Goal: Task Accomplishment & Management: Manage account settings

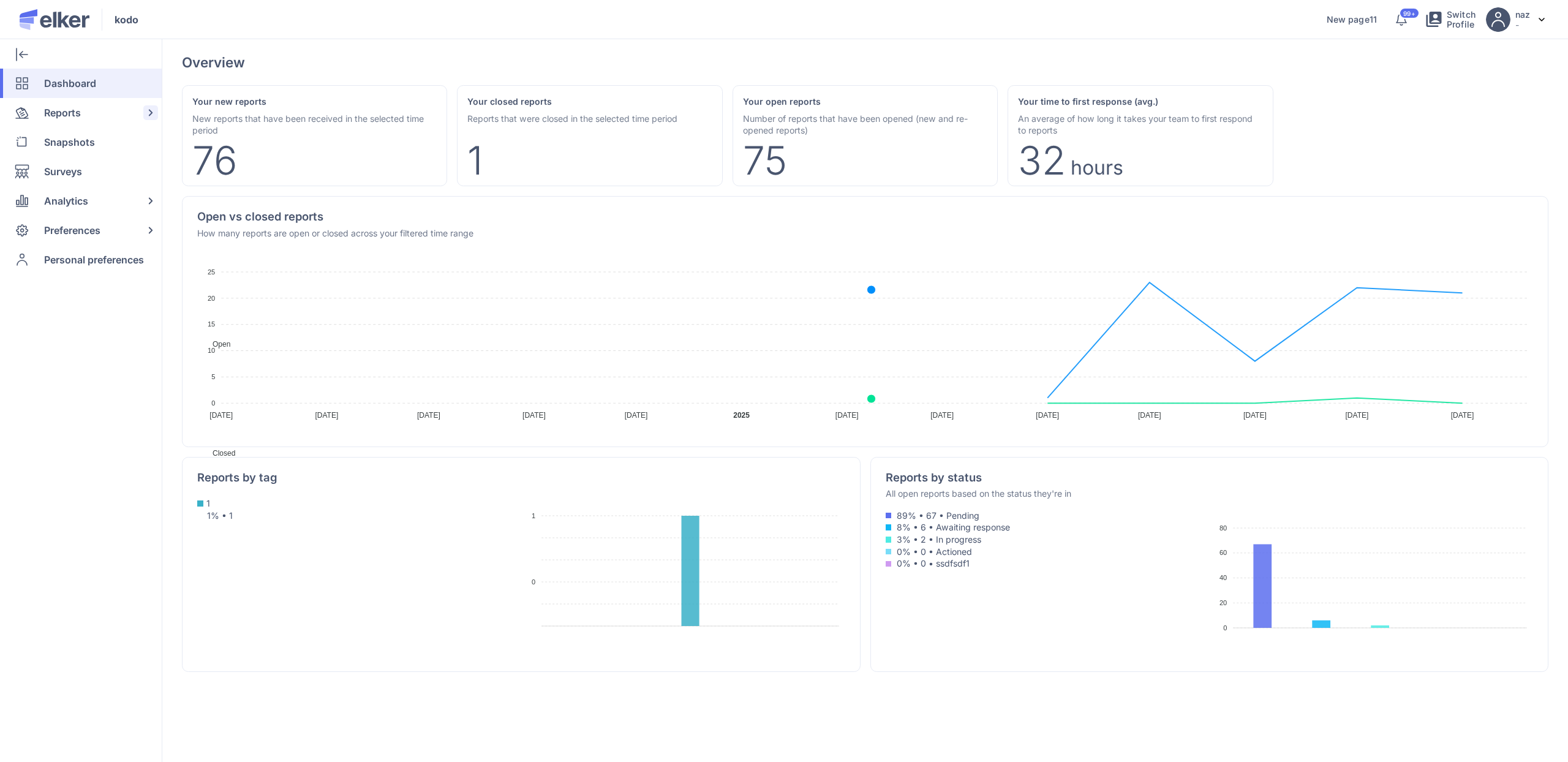
click at [66, 112] on span "Reports" at bounding box center [62, 112] width 37 height 29
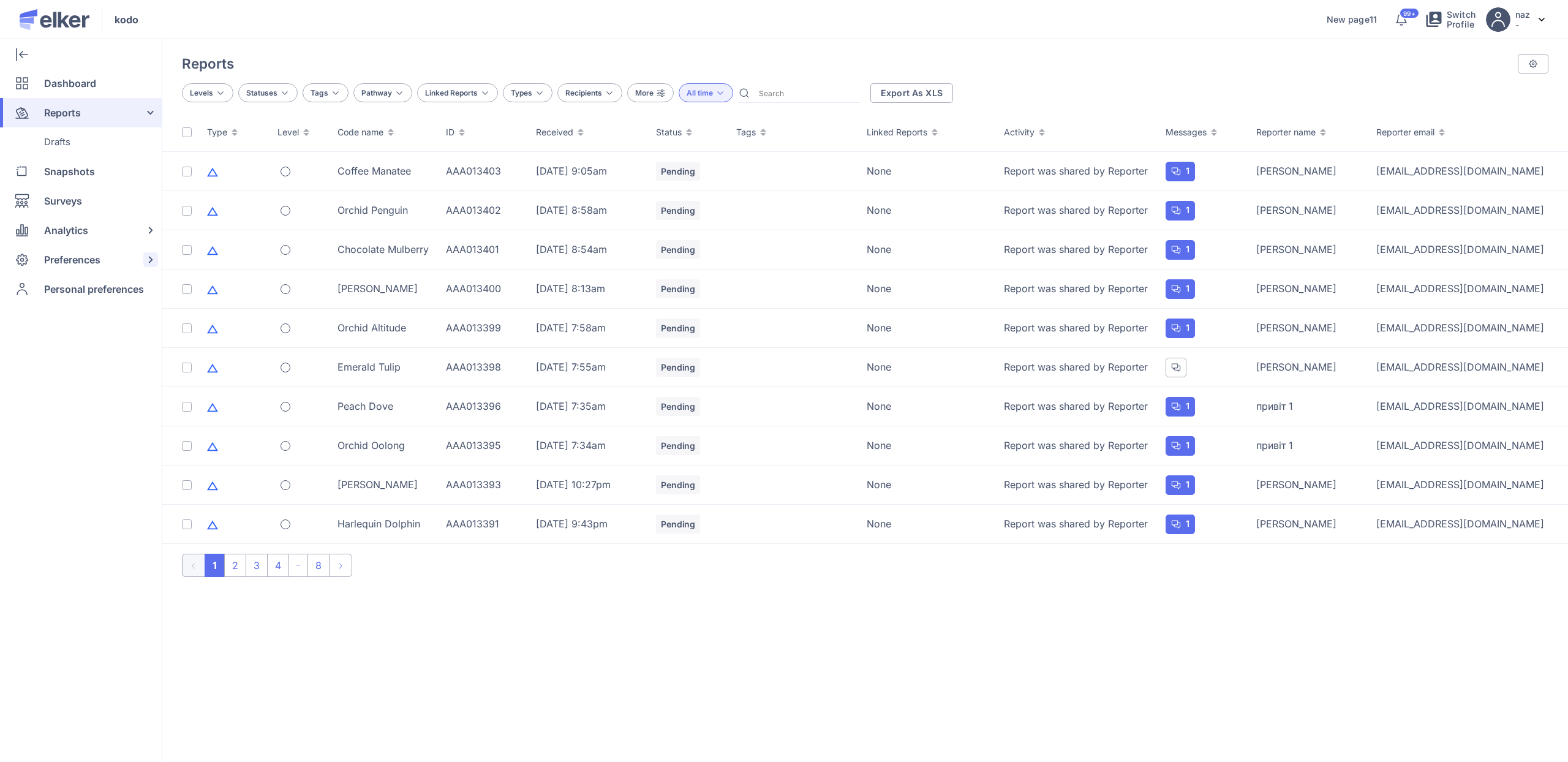
click at [74, 256] on span "Preferences" at bounding box center [72, 259] width 57 height 29
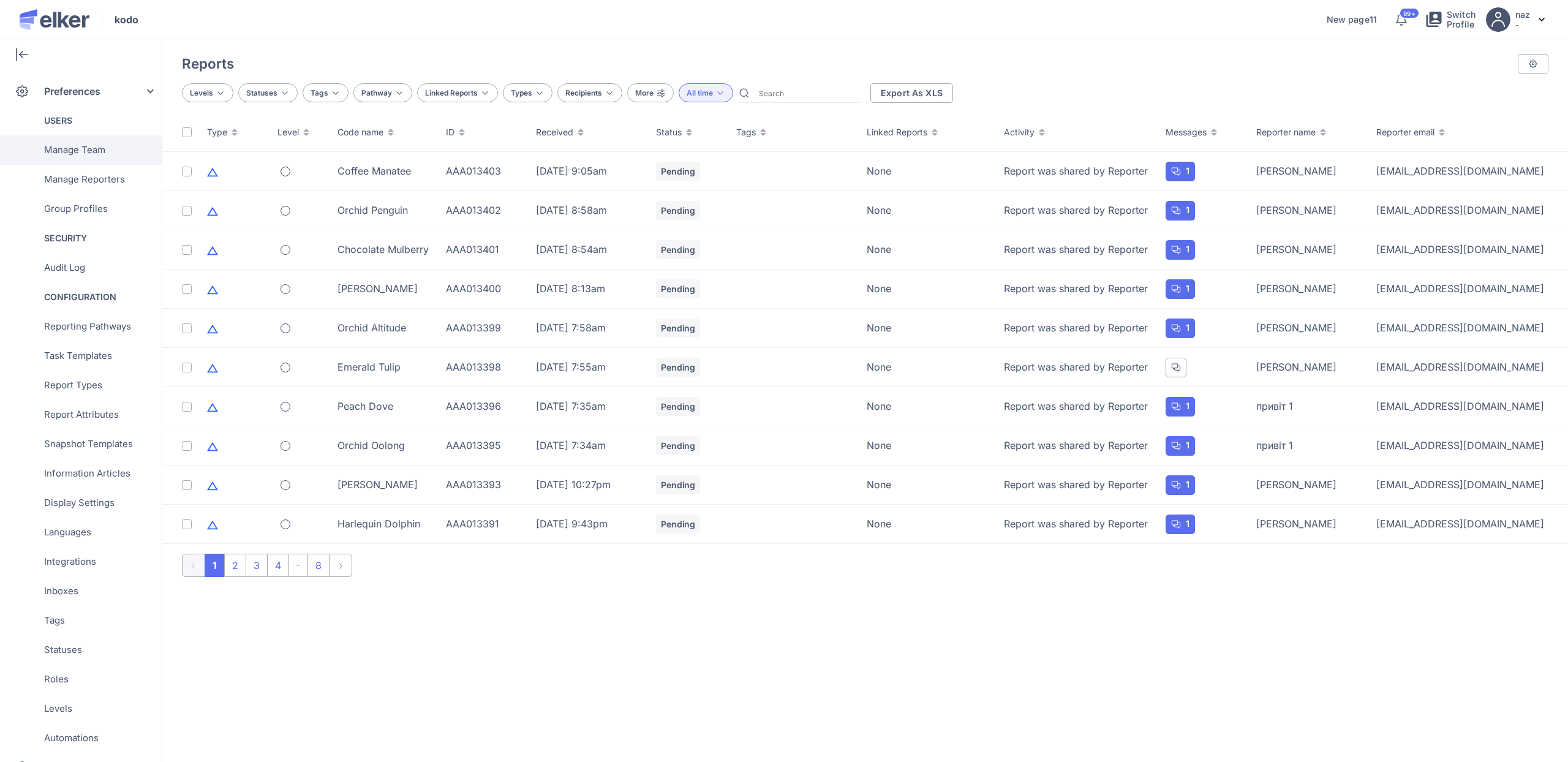
scroll to position [179, 0]
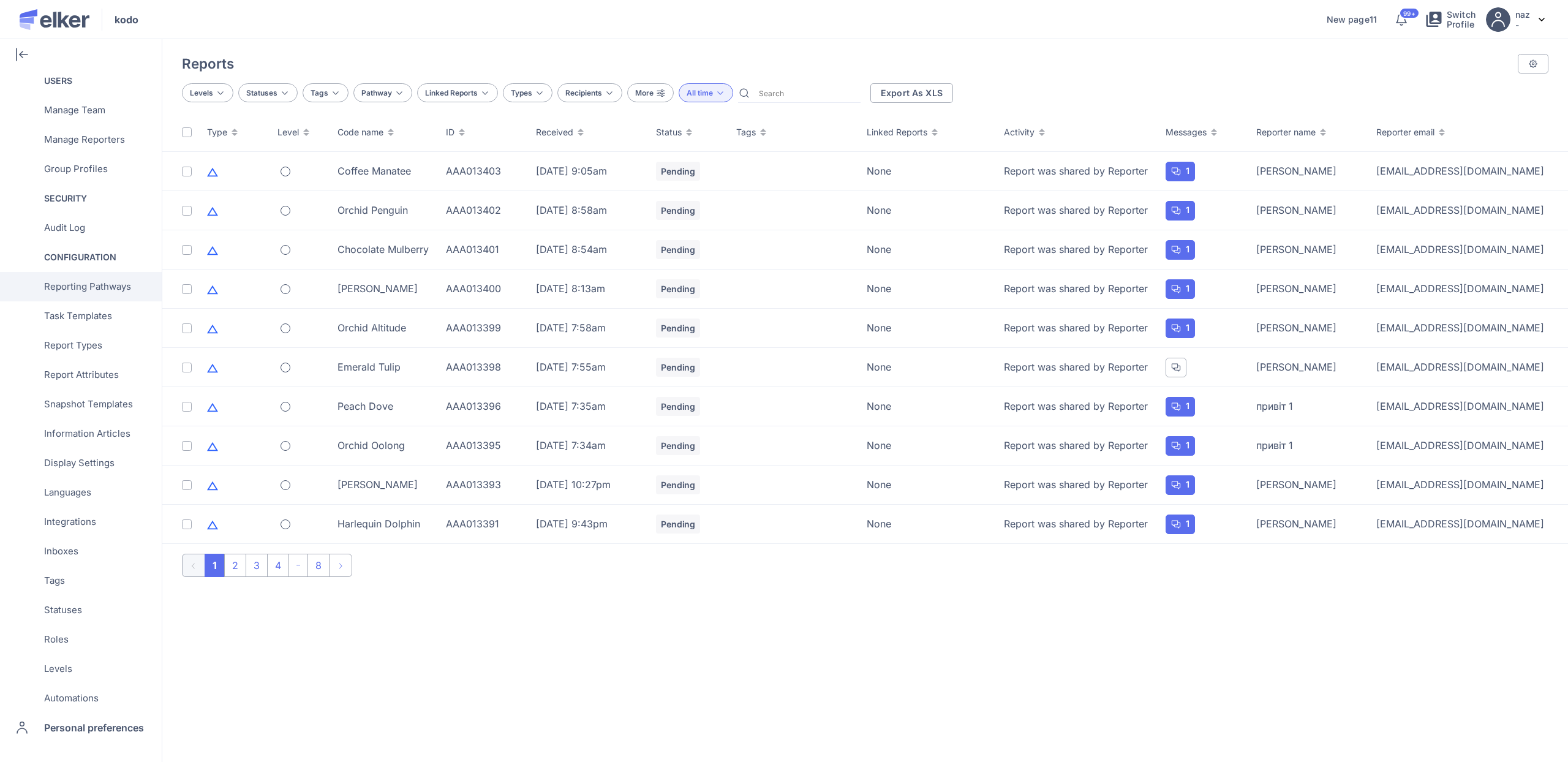
click at [95, 291] on span "Reporting Pathways" at bounding box center [87, 286] width 87 height 29
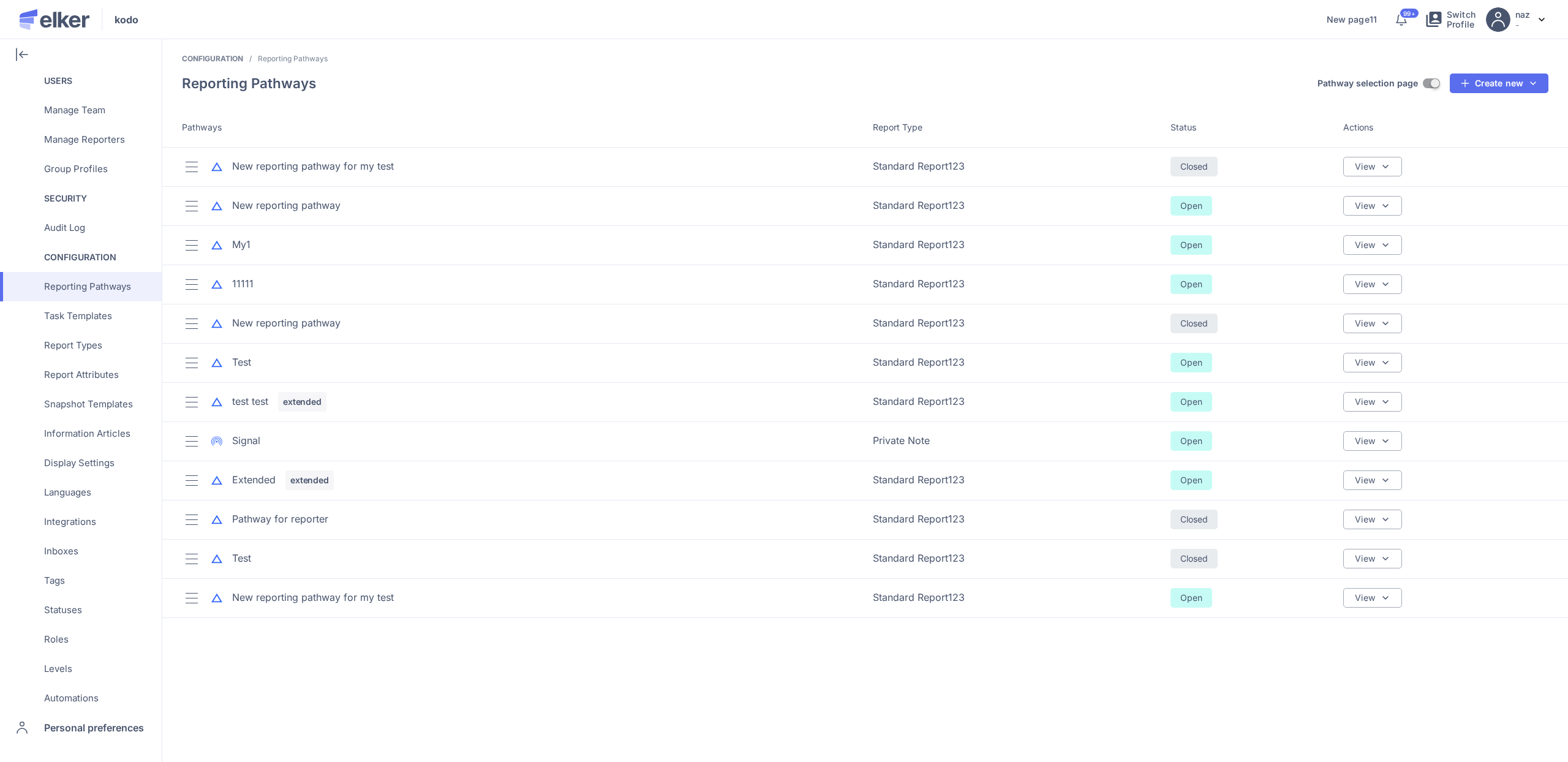
click at [243, 373] on td "Test" at bounding box center [514, 362] width 703 height 39
click at [243, 362] on div "Test" at bounding box center [241, 362] width 19 height 14
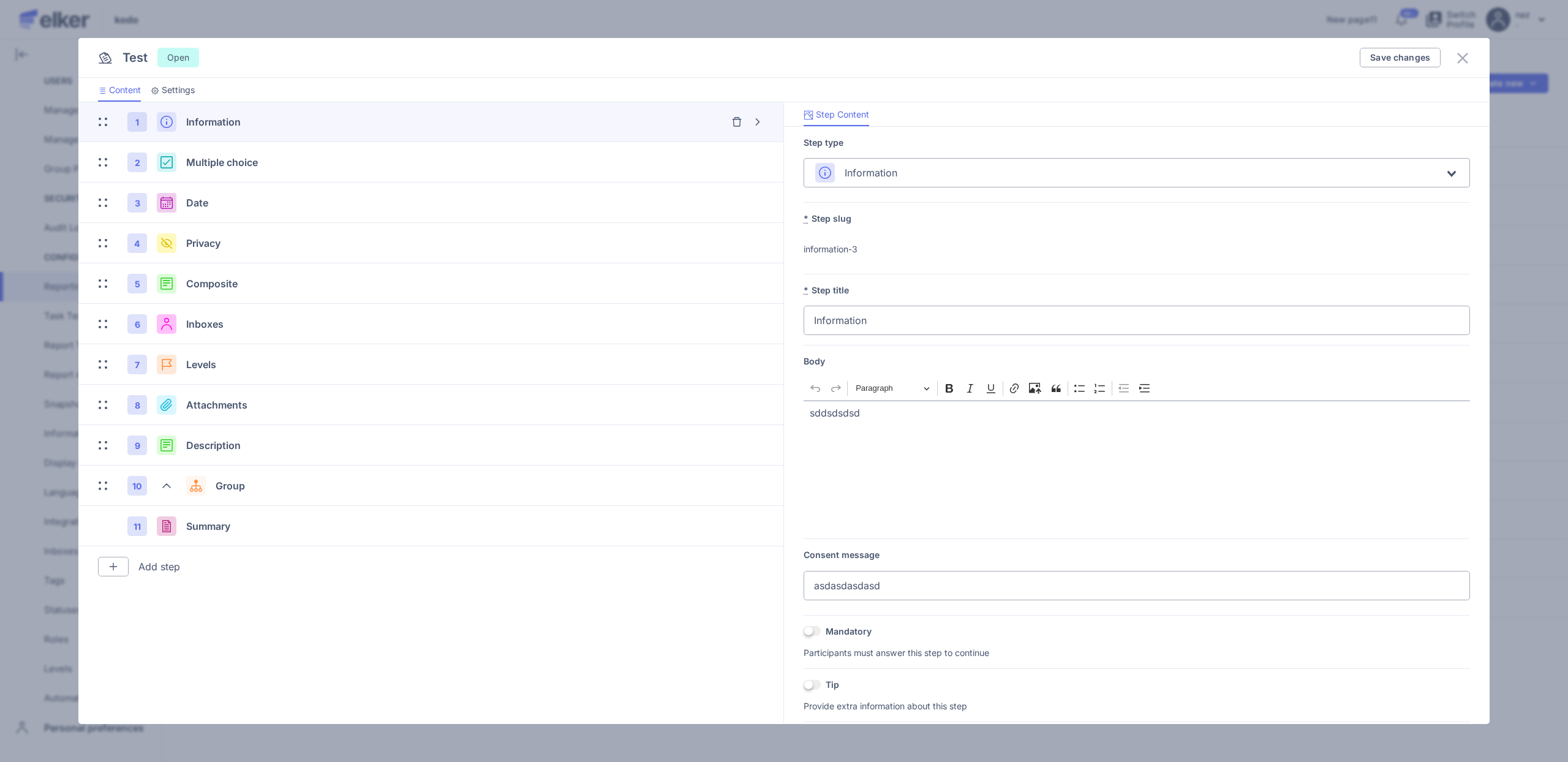
click at [186, 91] on span "Settings" at bounding box center [178, 90] width 33 height 12
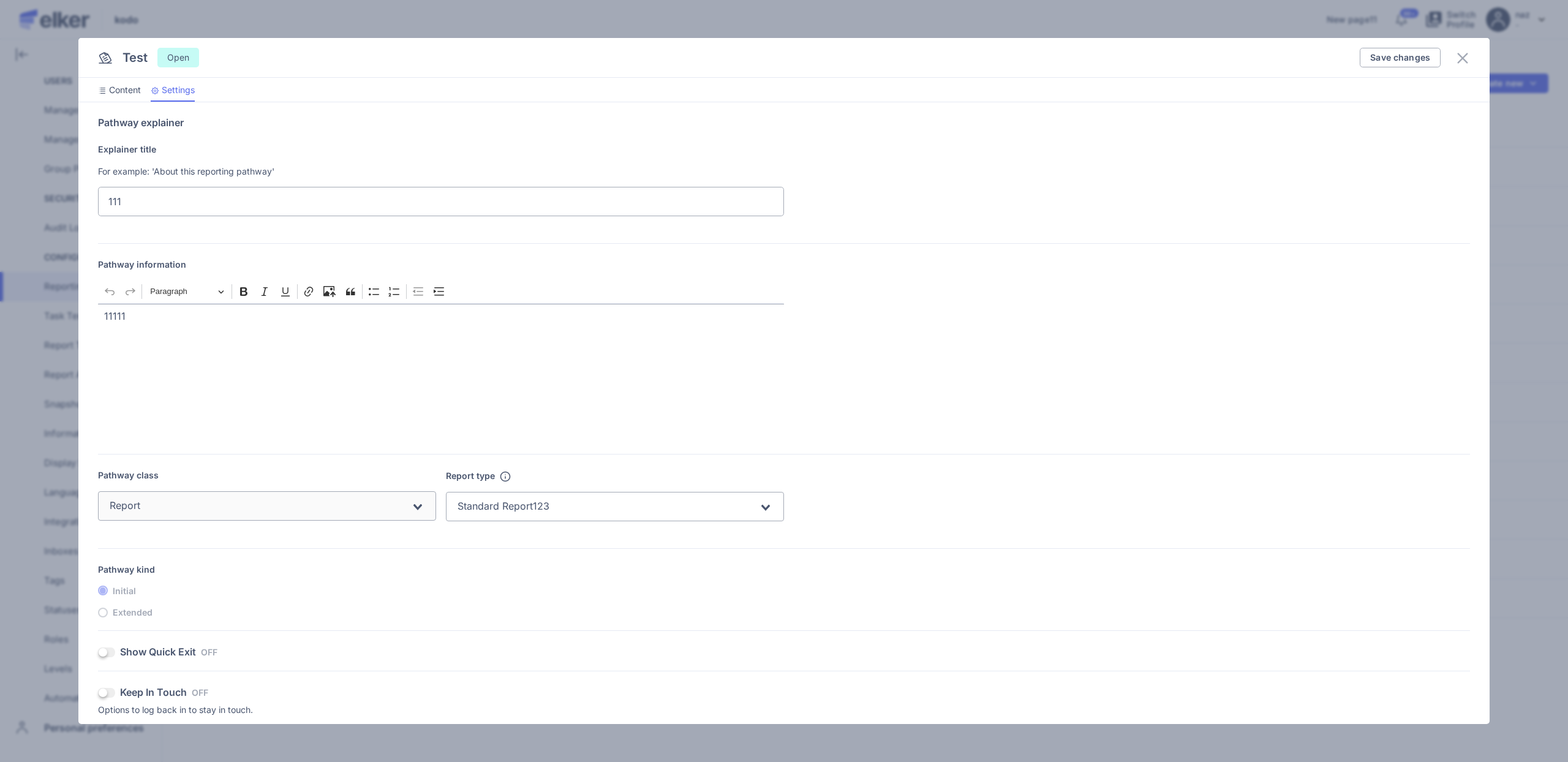
scroll to position [490, 0]
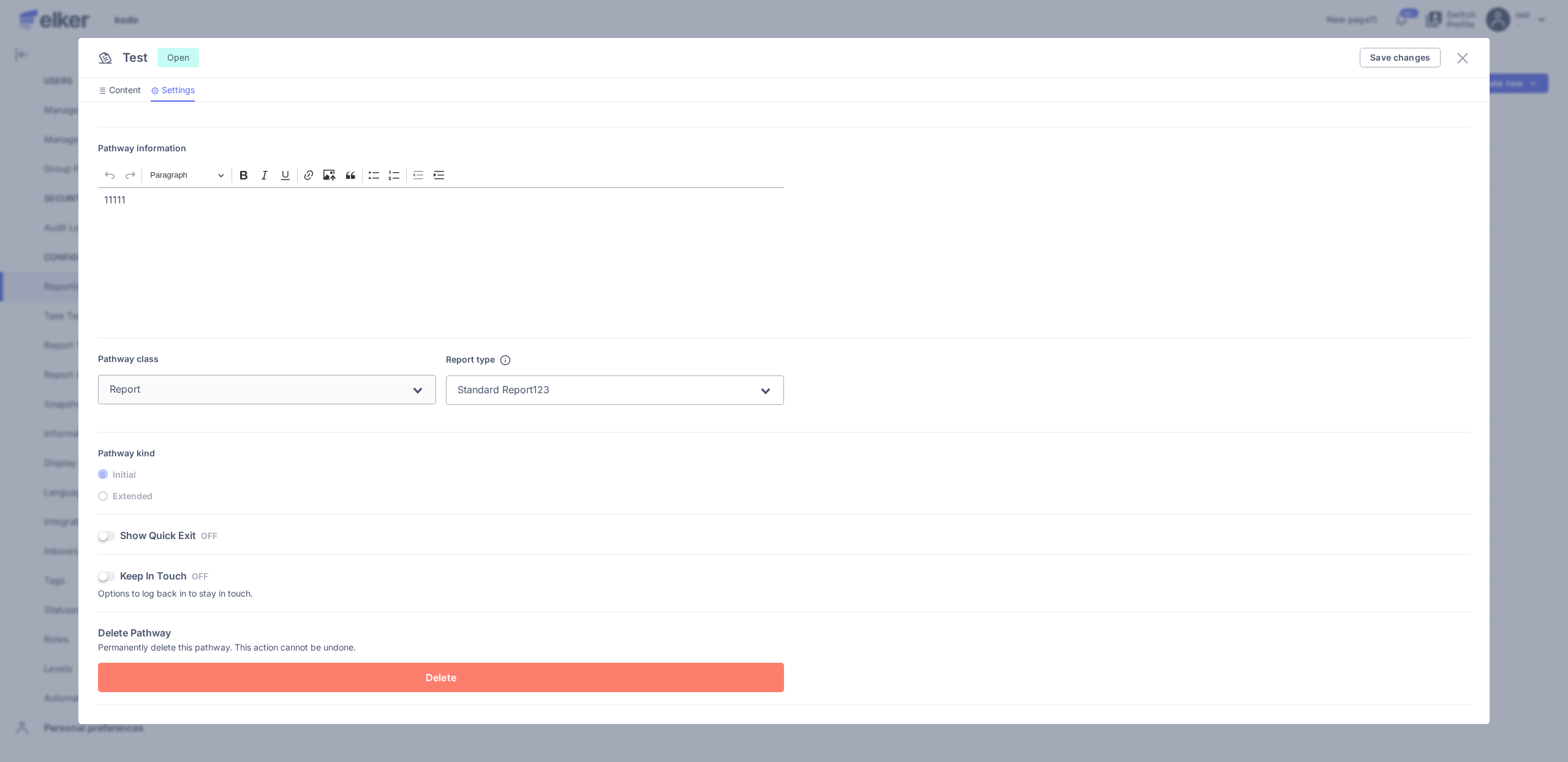
click at [105, 577] on span at bounding box center [107, 577] width 17 height 10
click at [98, 577] on input "OFF" at bounding box center [98, 577] width 0 height 0
click at [1387, 59] on span "Save changes" at bounding box center [1400, 57] width 60 height 9
click at [1466, 60] on icon at bounding box center [1463, 58] width 15 height 15
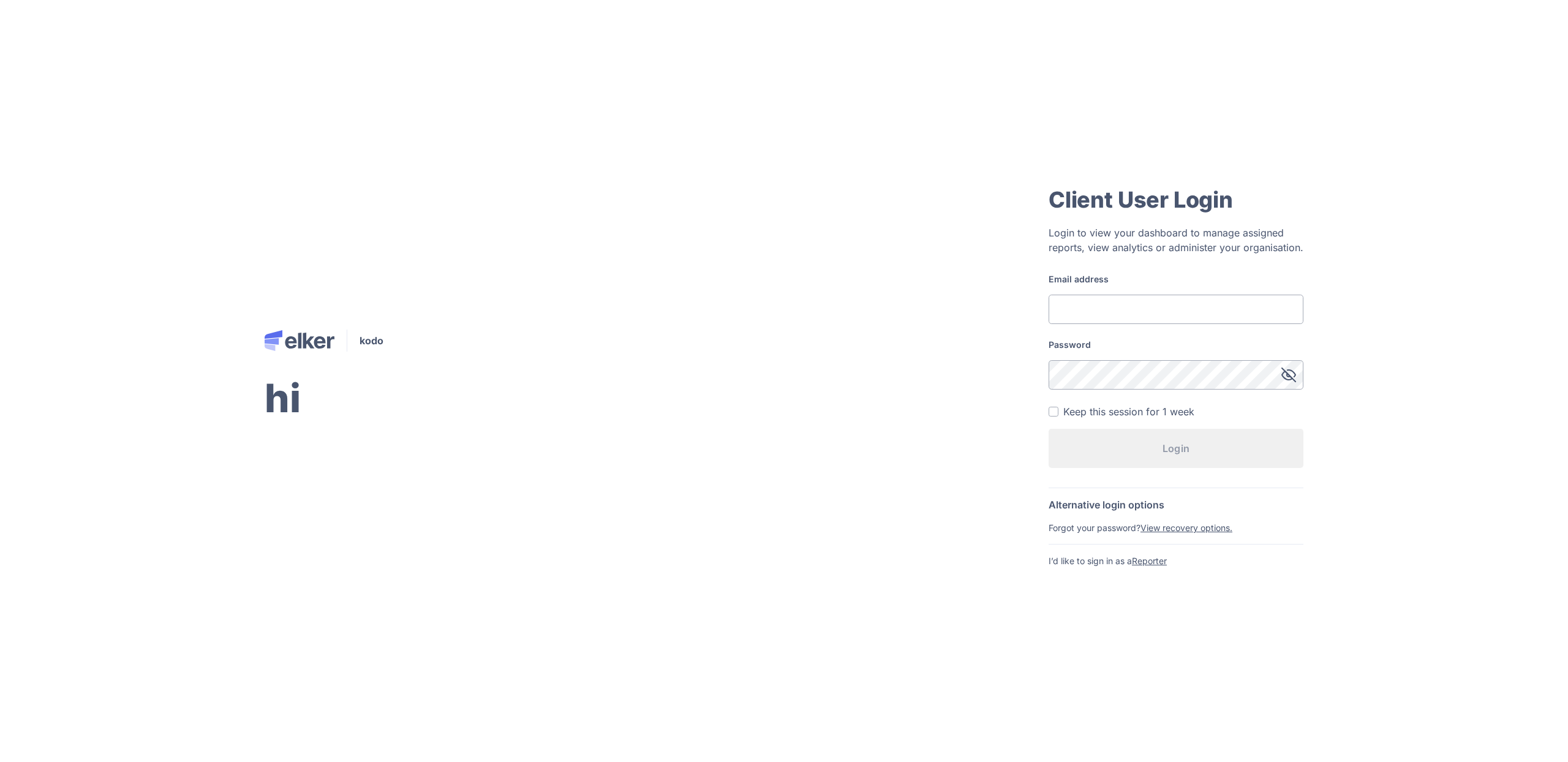
click at [1099, 307] on input "Email address" at bounding box center [1176, 309] width 255 height 29
type input "test1@test.com"
click at [1117, 392] on form "Email address test1@test.com Password Keep this session for 1 week Login" at bounding box center [1176, 376] width 255 height 205
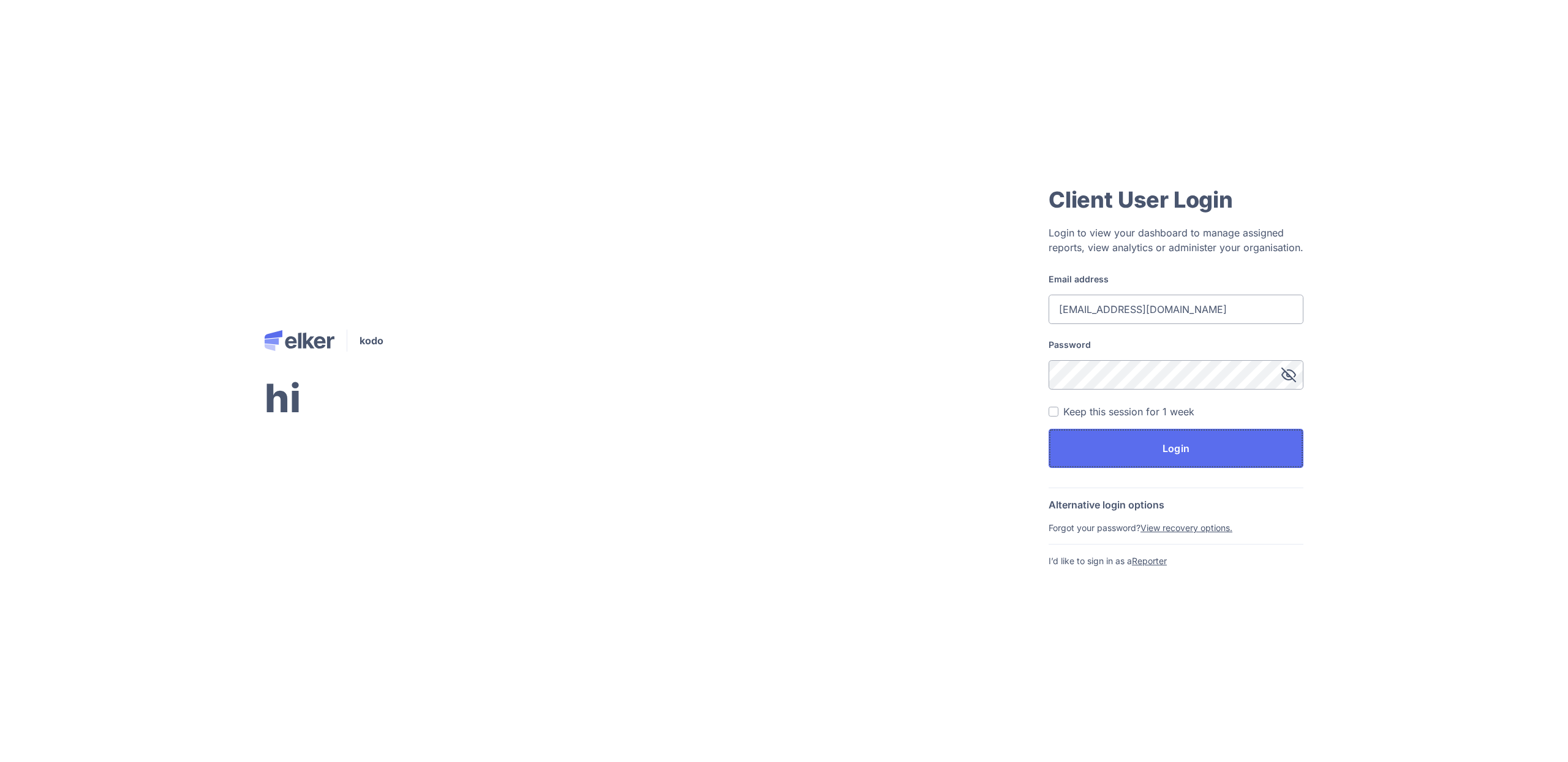
click at [1132, 451] on button "Login" at bounding box center [1176, 448] width 255 height 39
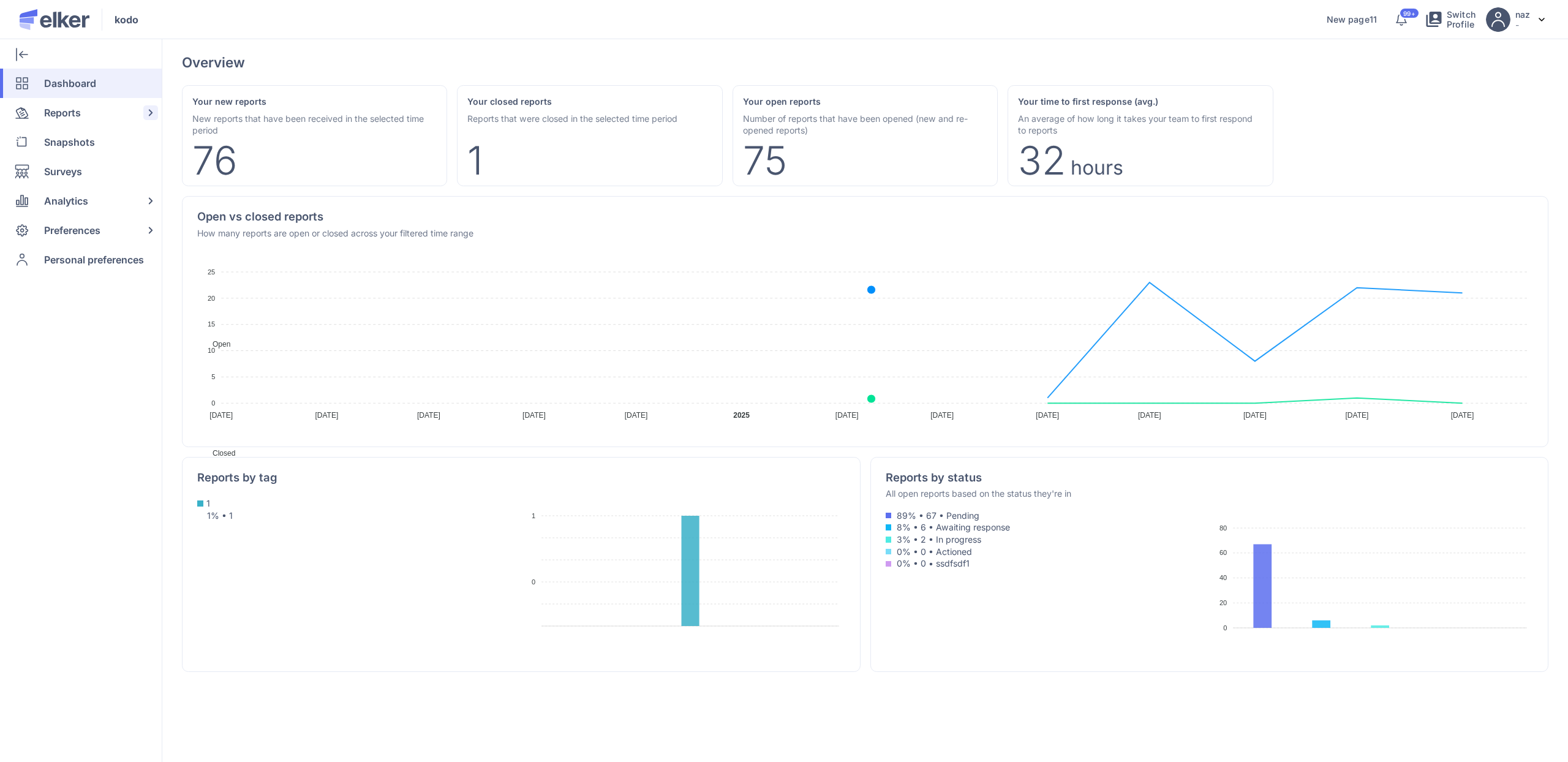
click at [54, 117] on span "Reports" at bounding box center [62, 112] width 37 height 29
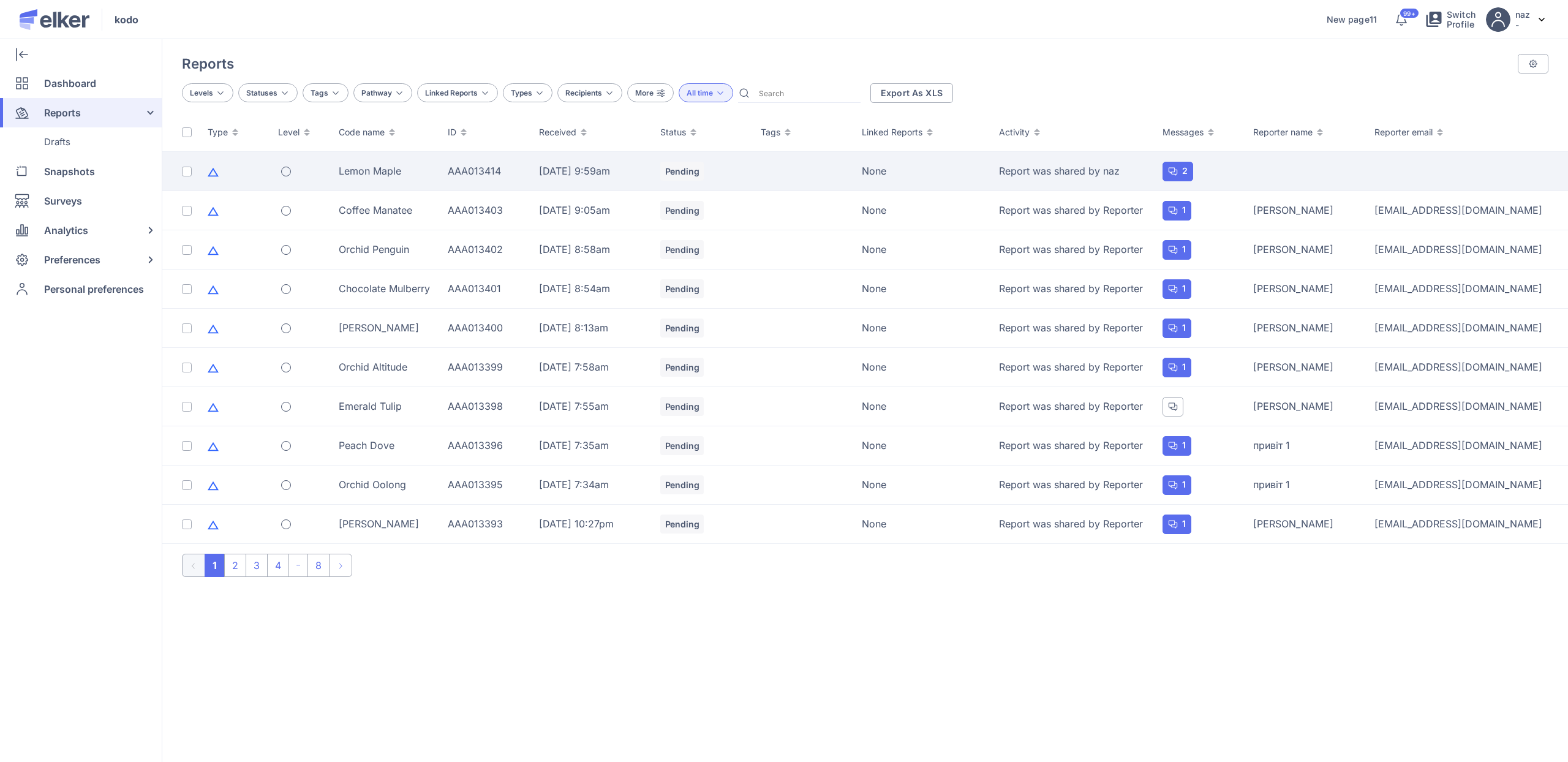
click at [382, 169] on div "Lemon Maple" at bounding box center [386, 170] width 95 height 14
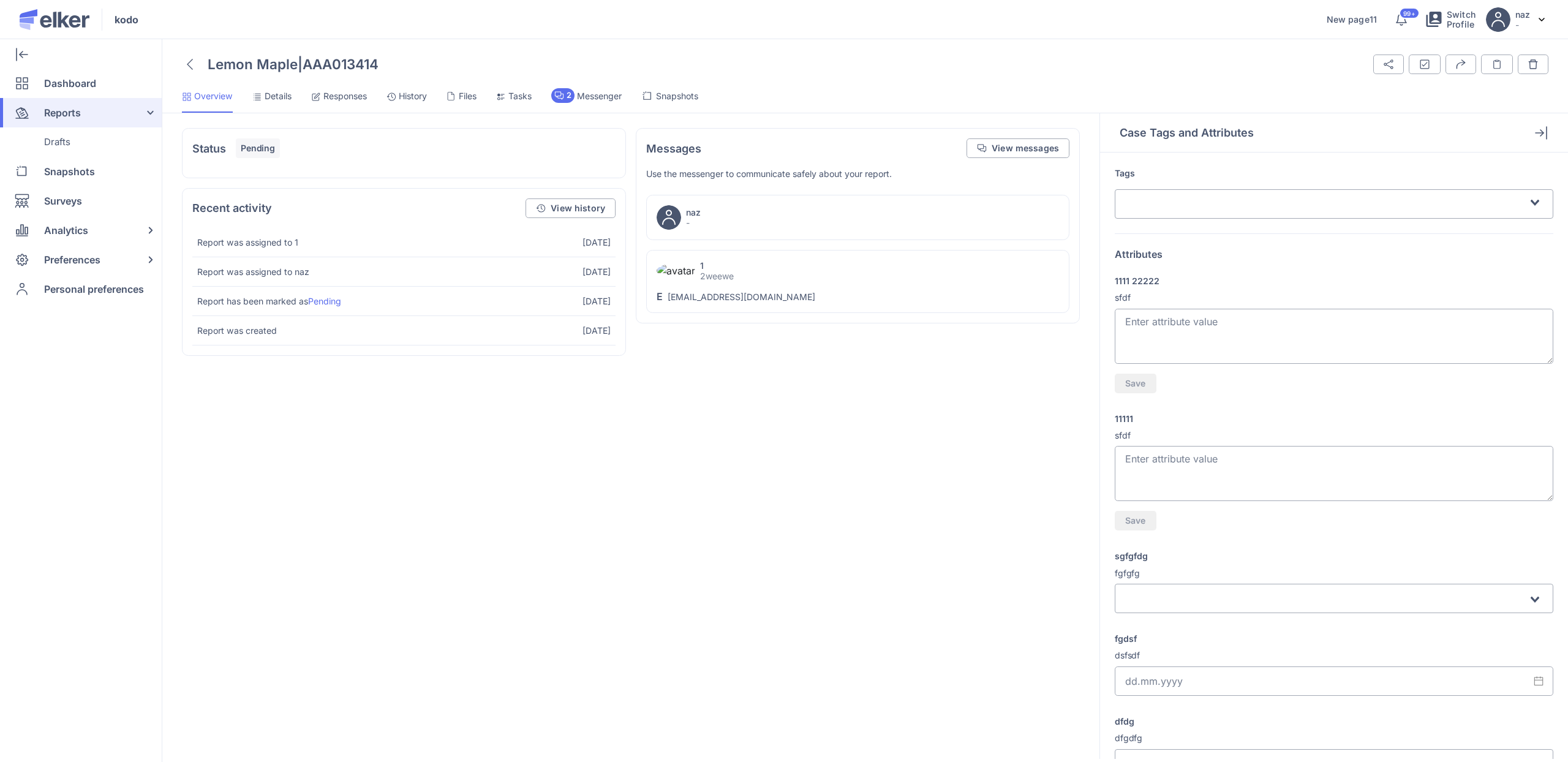
click at [277, 99] on span "Details" at bounding box center [279, 96] width 27 height 12
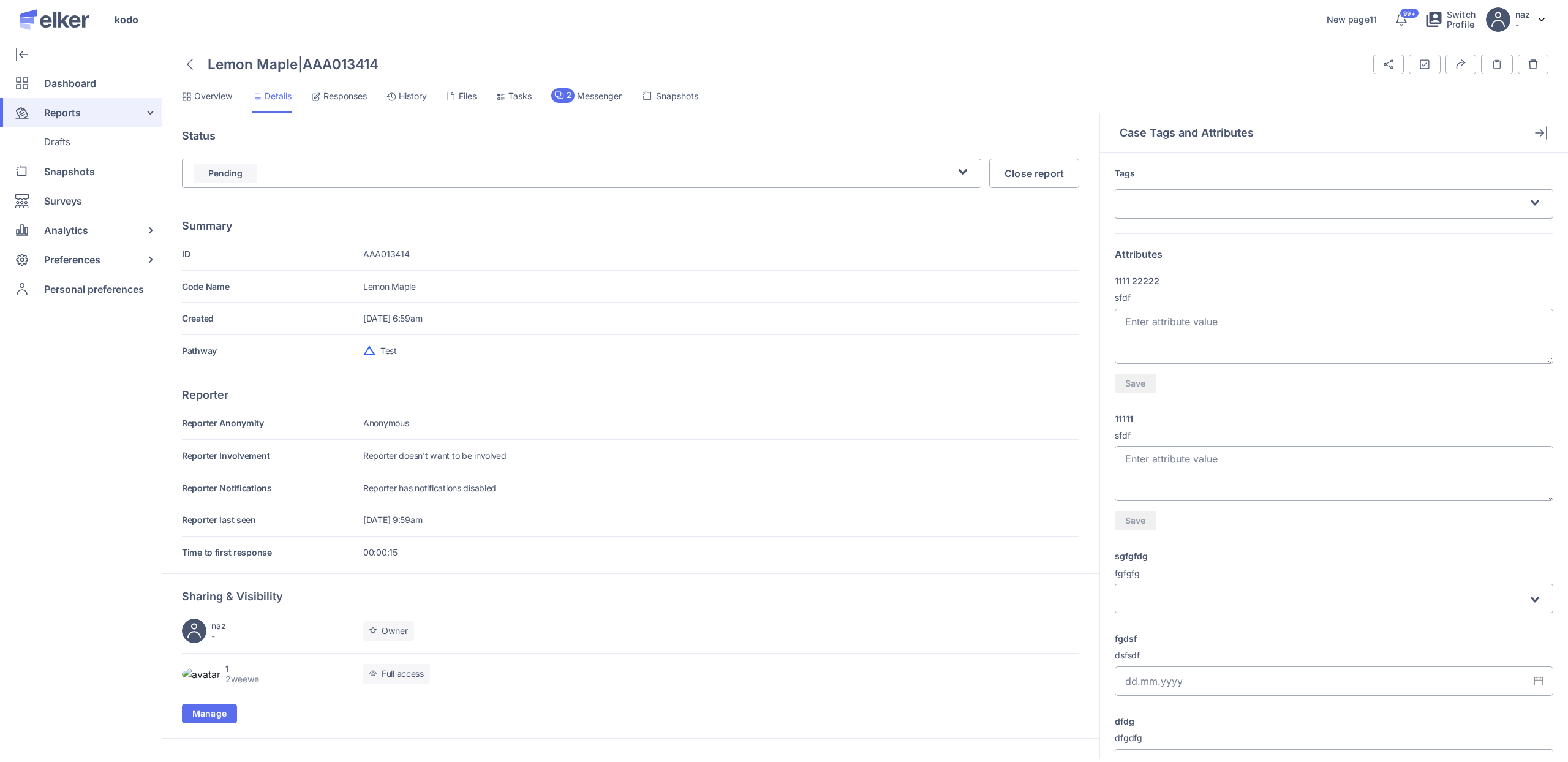
click at [188, 67] on icon at bounding box center [190, 64] width 6 height 11
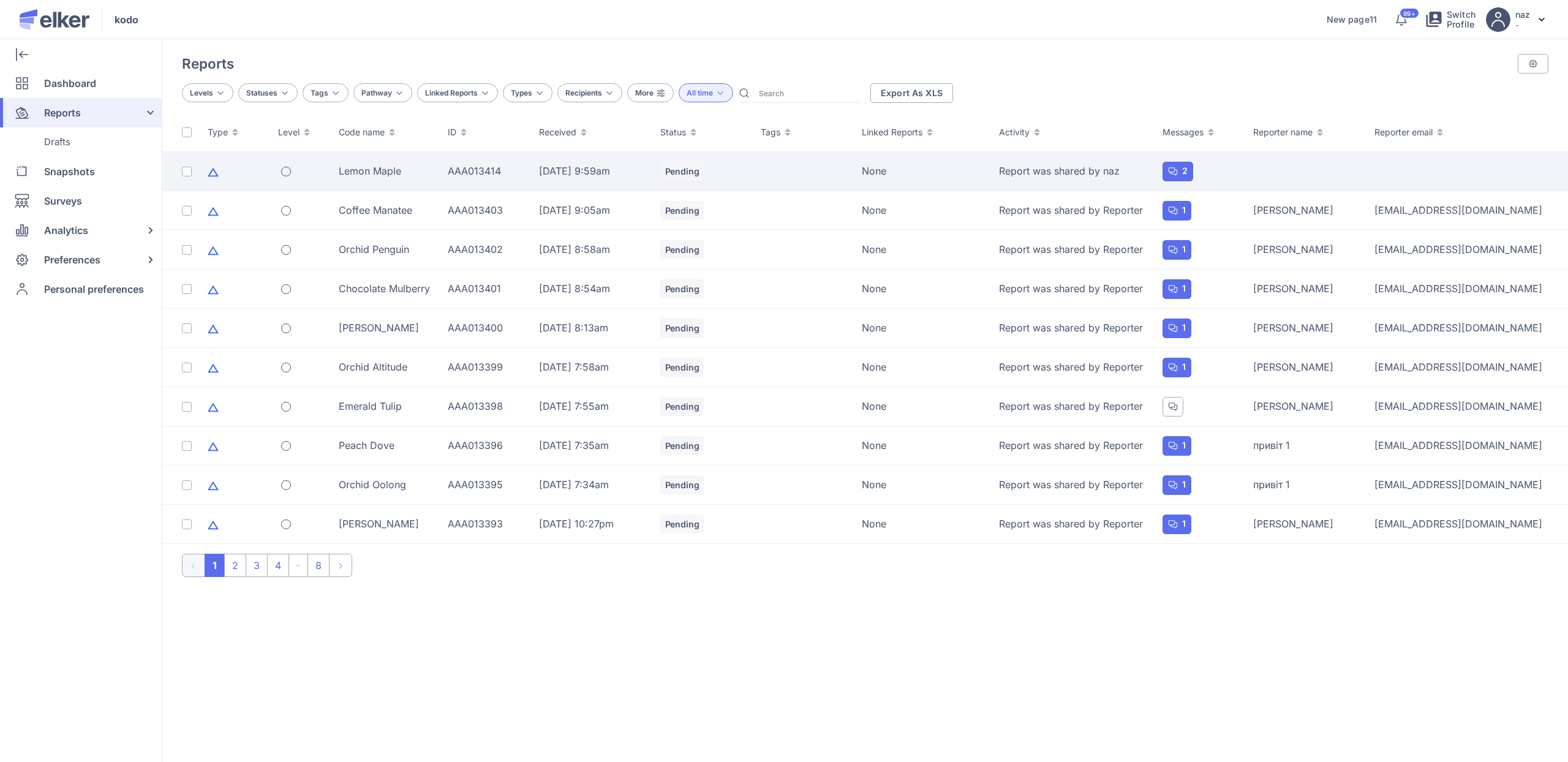
click at [367, 180] on td "Lemon Maple" at bounding box center [386, 171] width 109 height 39
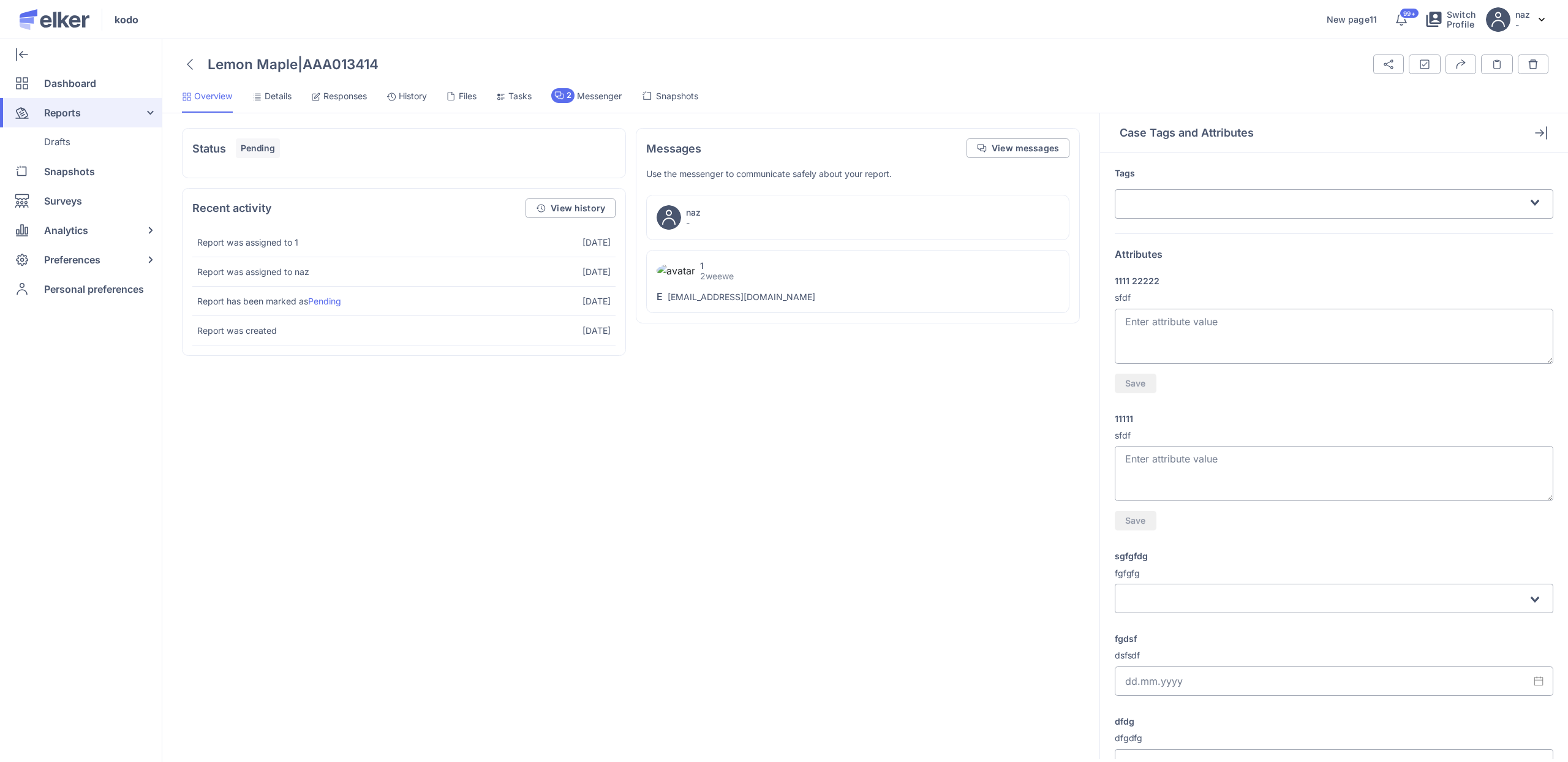
click at [278, 101] on span "Details" at bounding box center [279, 96] width 27 height 12
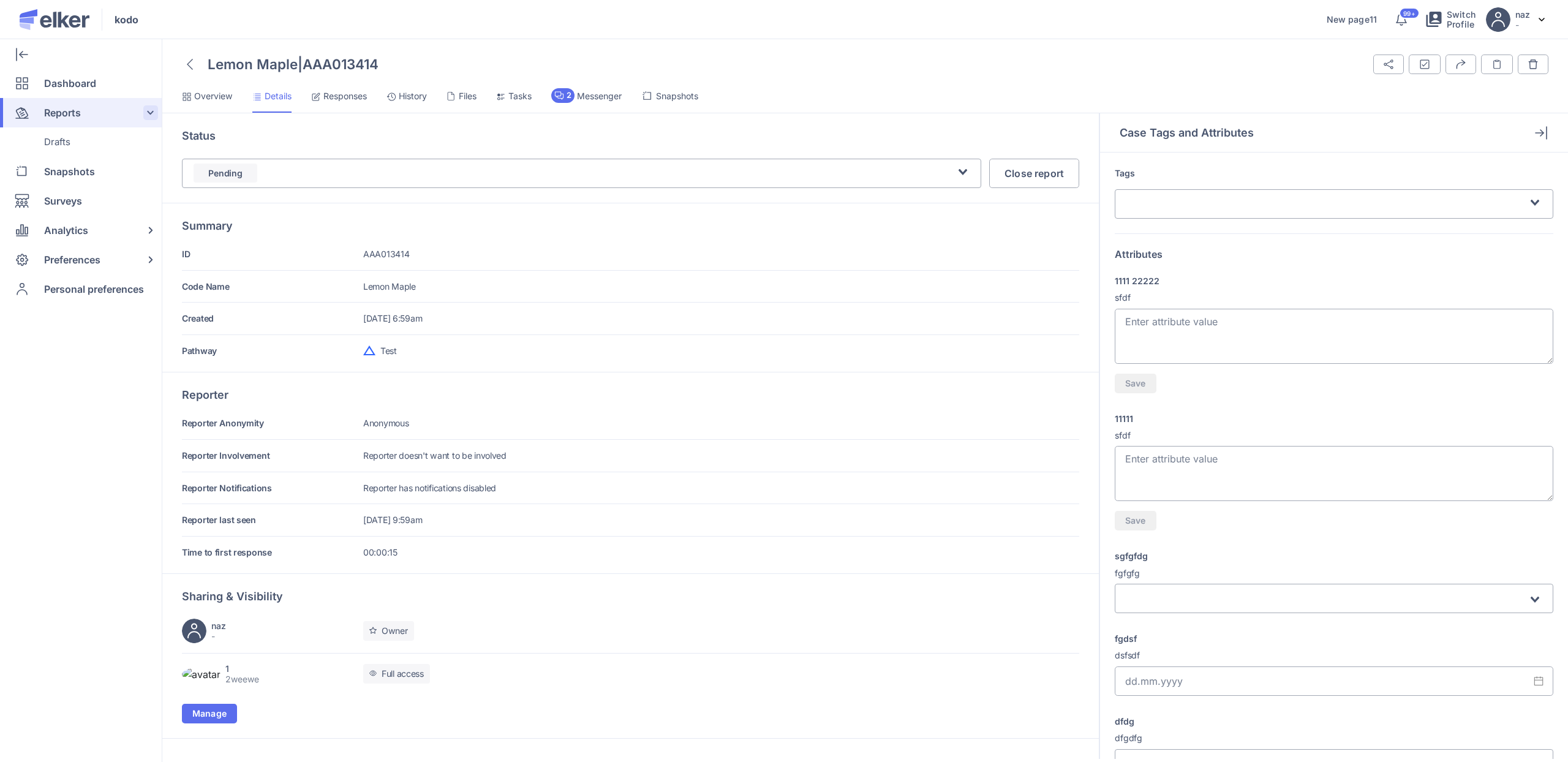
click at [96, 107] on div "Reports" at bounding box center [78, 112] width 157 height 29
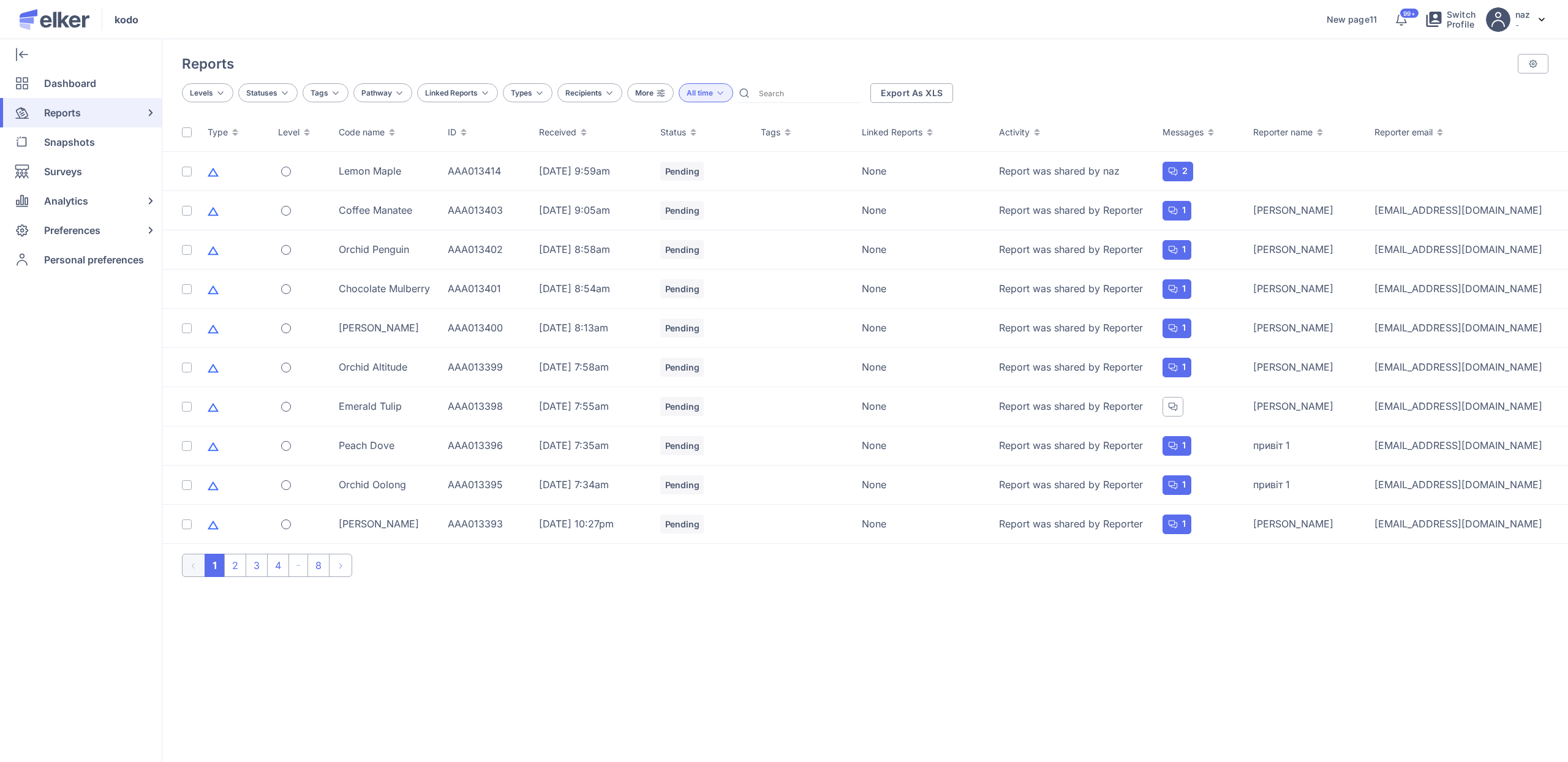
click at [83, 110] on div "Reports" at bounding box center [78, 112] width 157 height 29
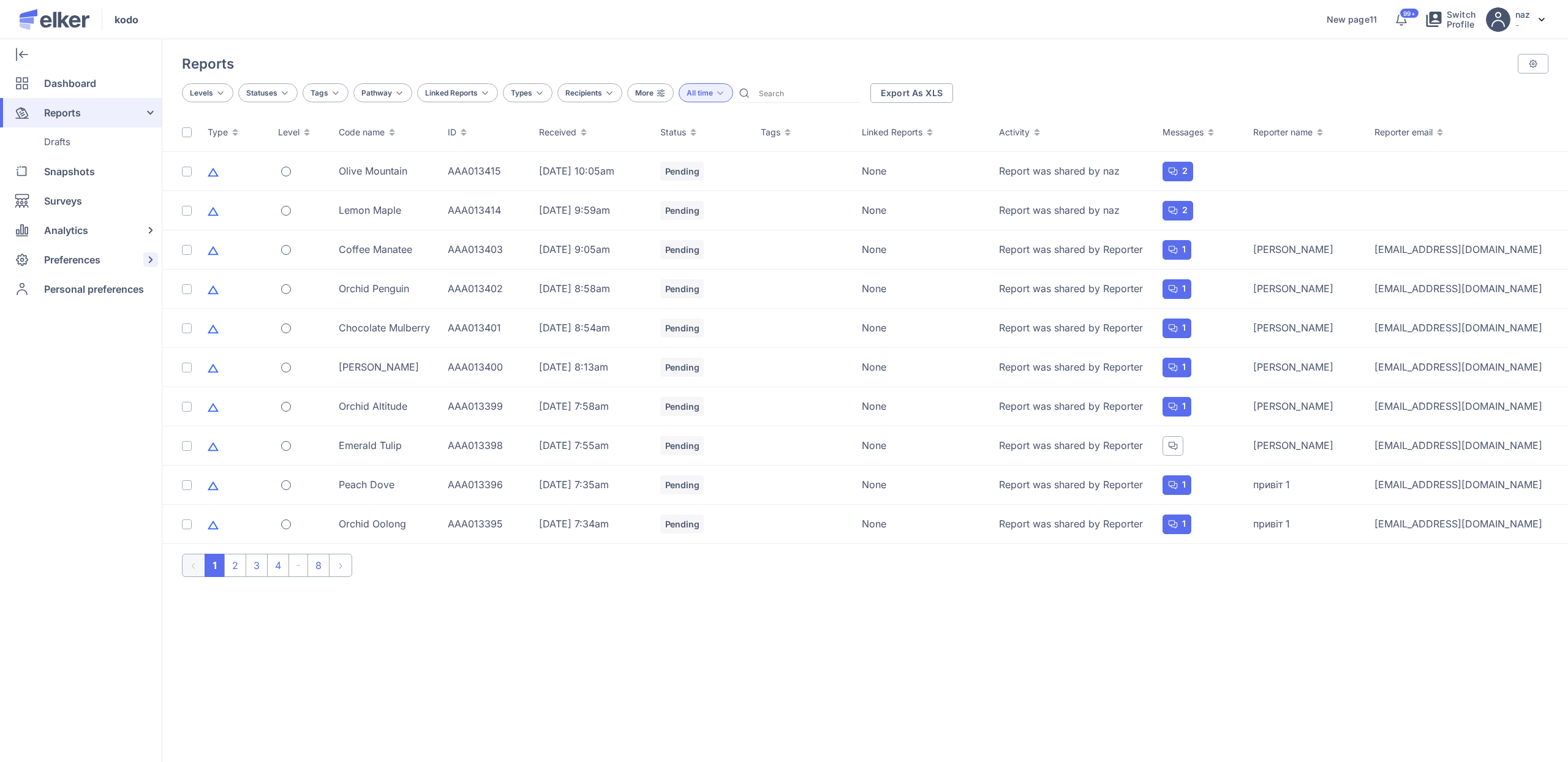
click at [74, 261] on span "Preferences" at bounding box center [72, 259] width 57 height 29
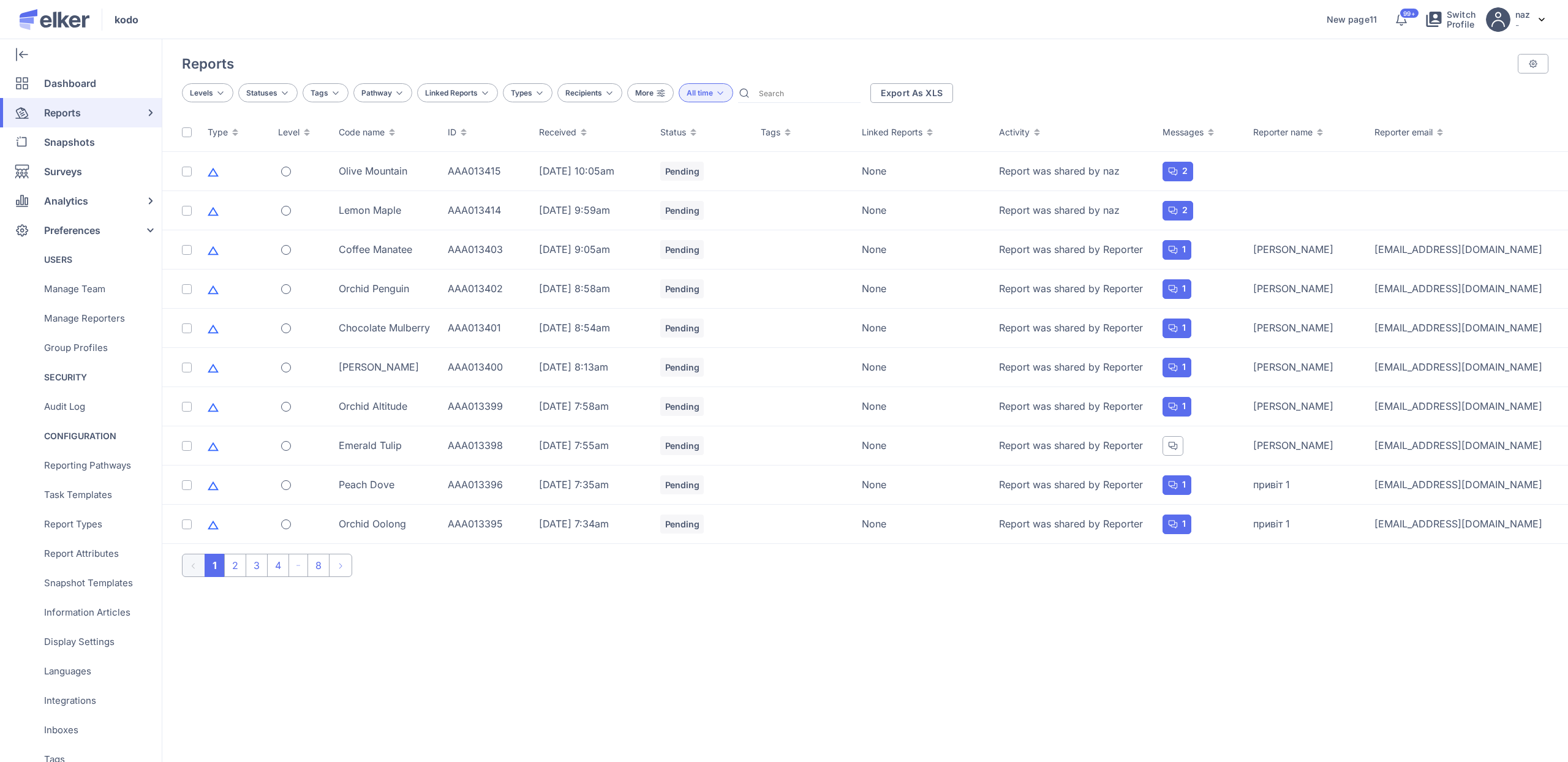
scroll to position [2, 0]
click at [94, 457] on span "Reporting Pathways" at bounding box center [87, 463] width 87 height 29
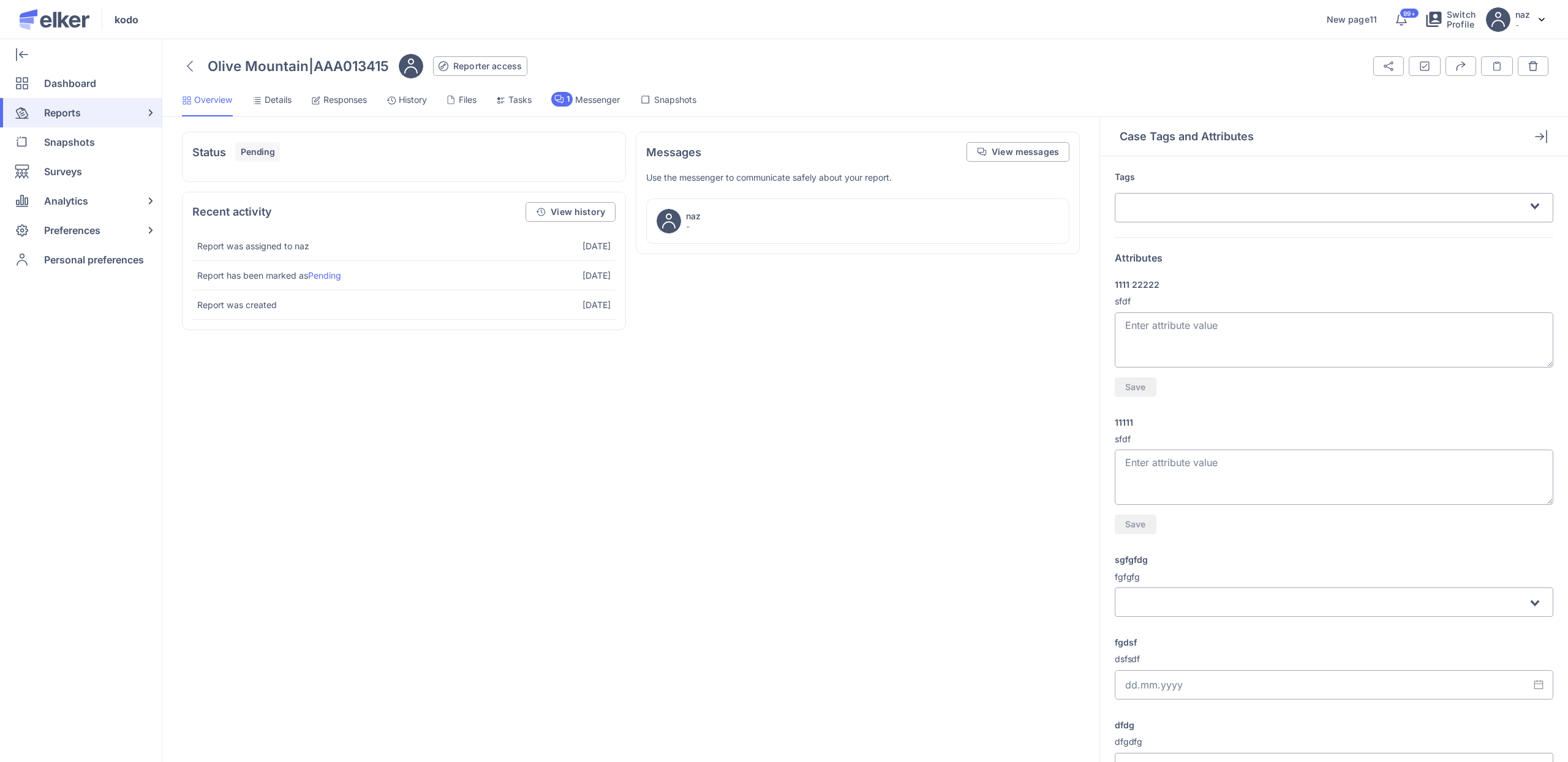
click at [274, 102] on span "Details" at bounding box center [279, 100] width 27 height 12
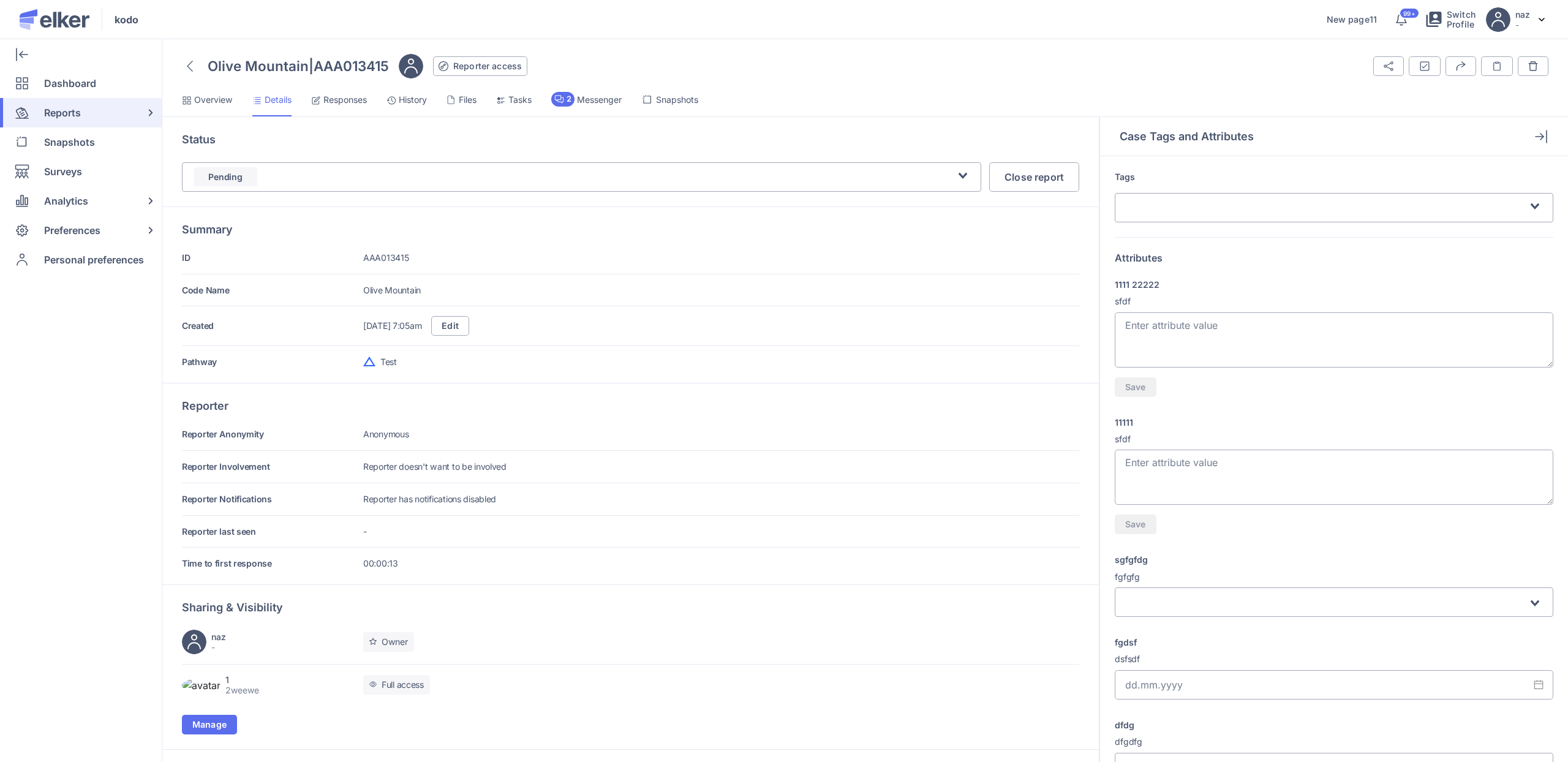
click at [631, 34] on div "kodo New page11 Information 99+ Switch Profile naz - Preferences Logout" at bounding box center [784, 19] width 1568 height 39
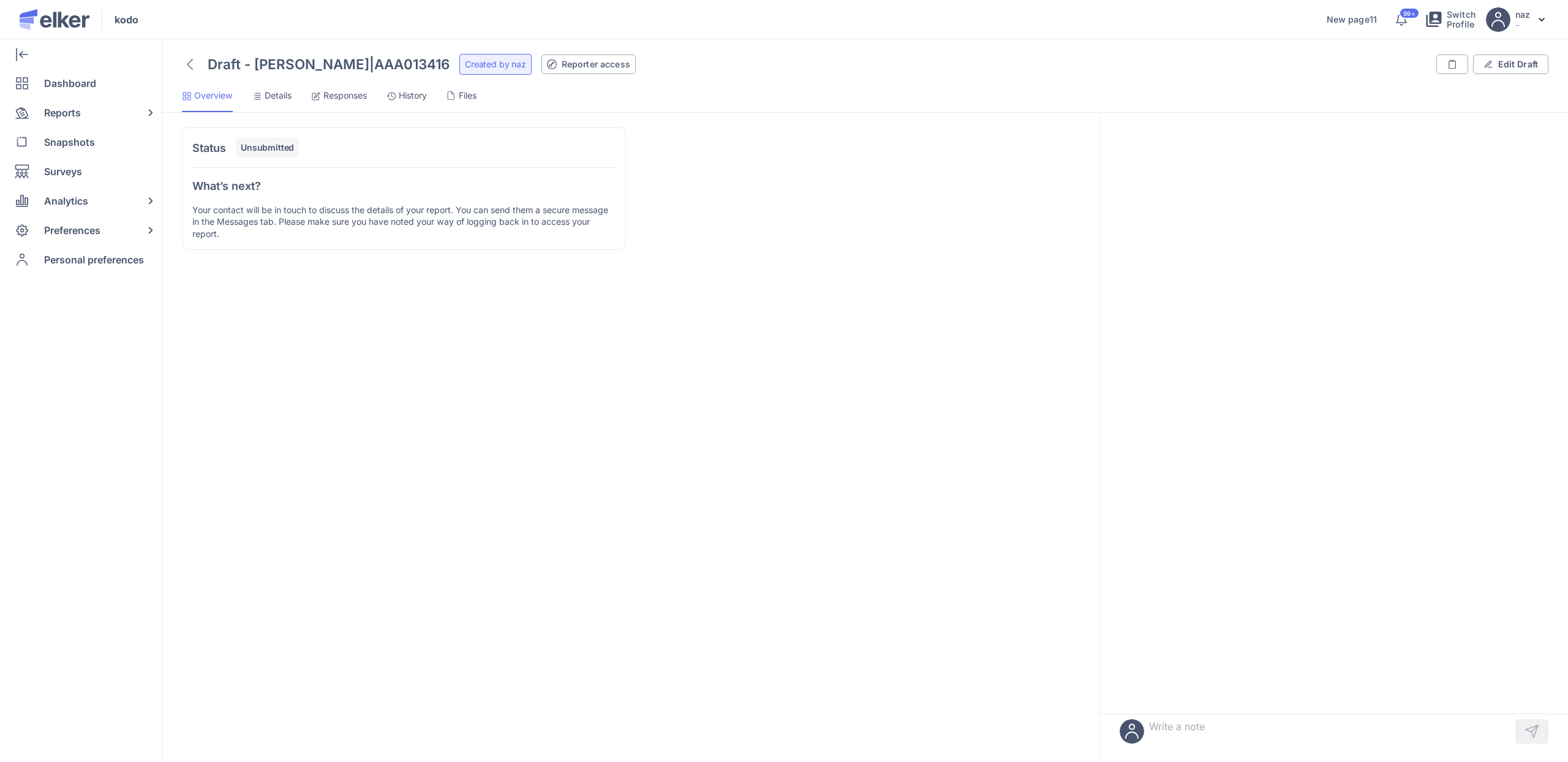
click at [269, 99] on span "Details" at bounding box center [279, 95] width 27 height 12
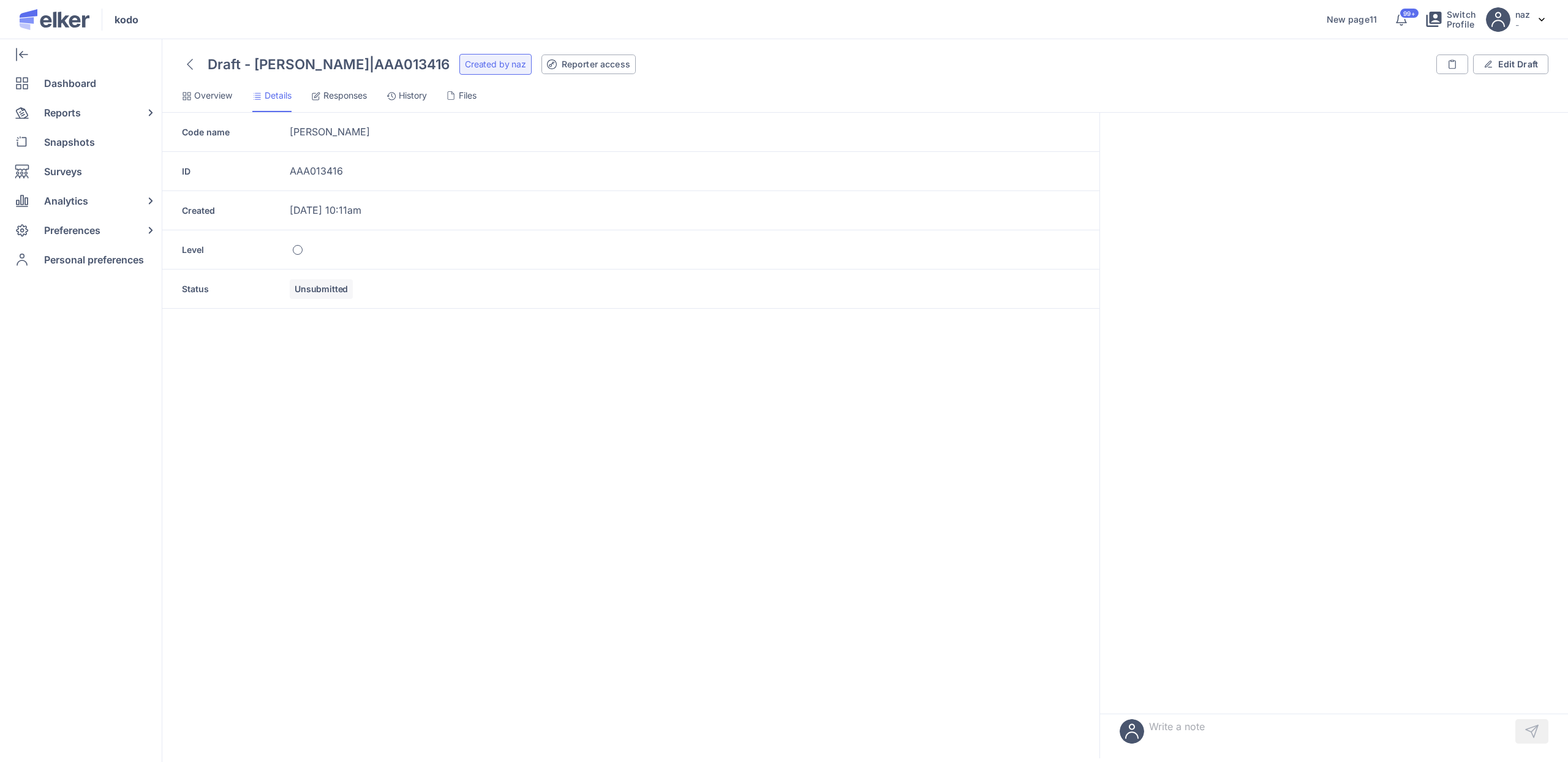
click at [252, 107] on li "Overview" at bounding box center [271, 100] width 39 height 24
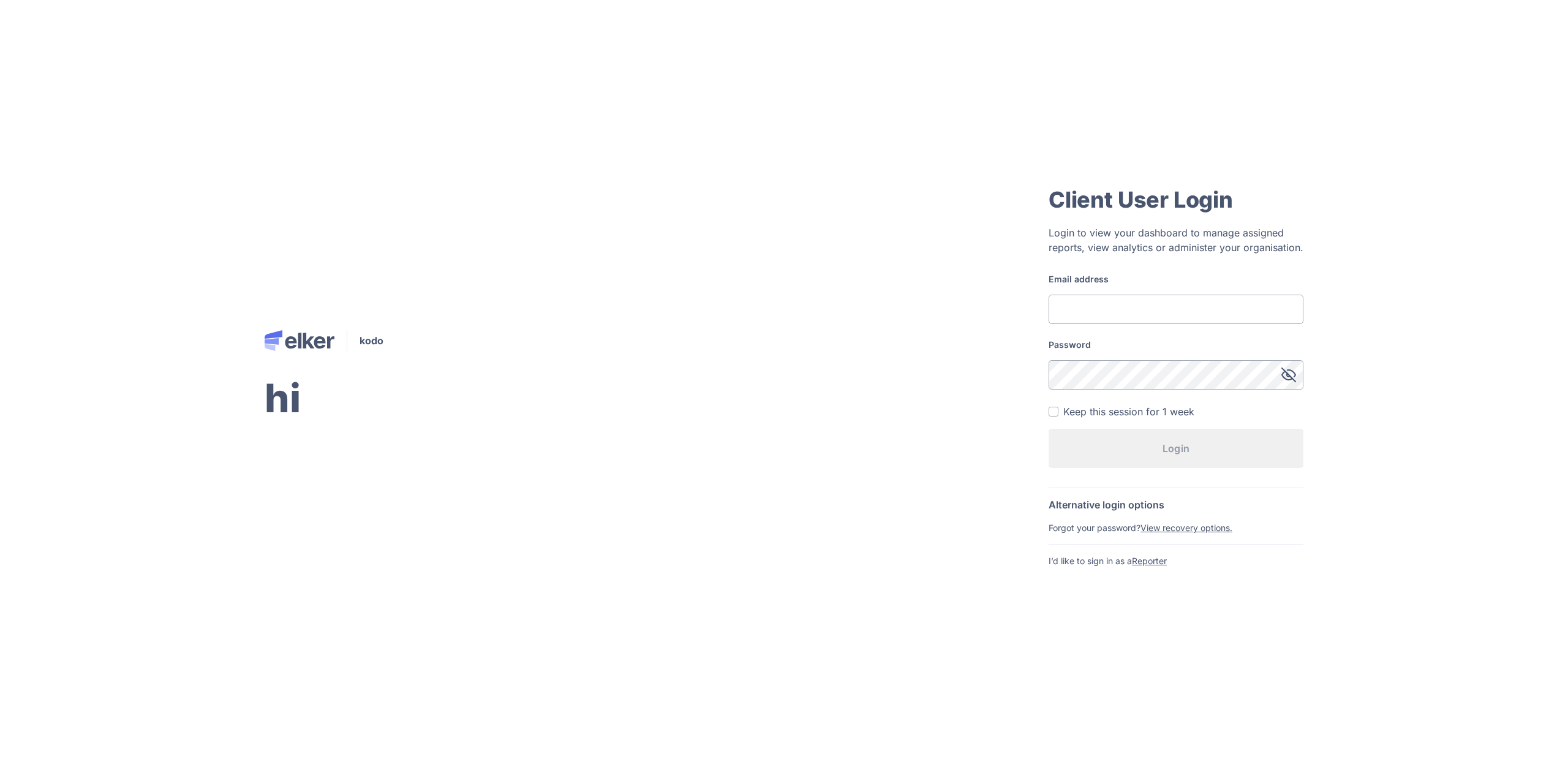
click at [1093, 324] on form "Email address Password Keep this session for 1 week Login" at bounding box center [1176, 376] width 255 height 205
click at [1120, 317] on input "Email address" at bounding box center [1176, 309] width 255 height 29
type input "test1@test.com"
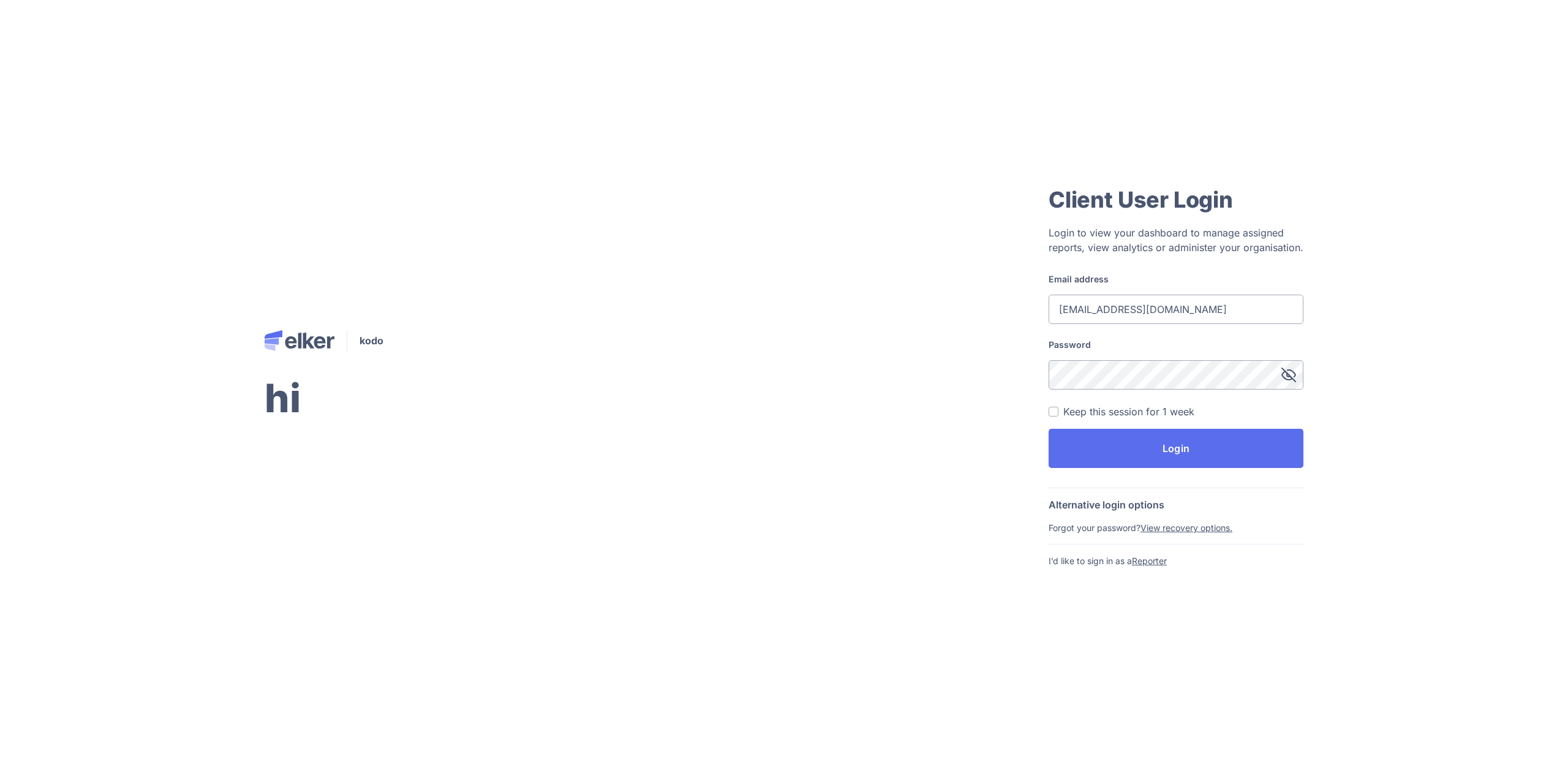
click at [1048, 429] on button "Login" at bounding box center [1176, 448] width 255 height 39
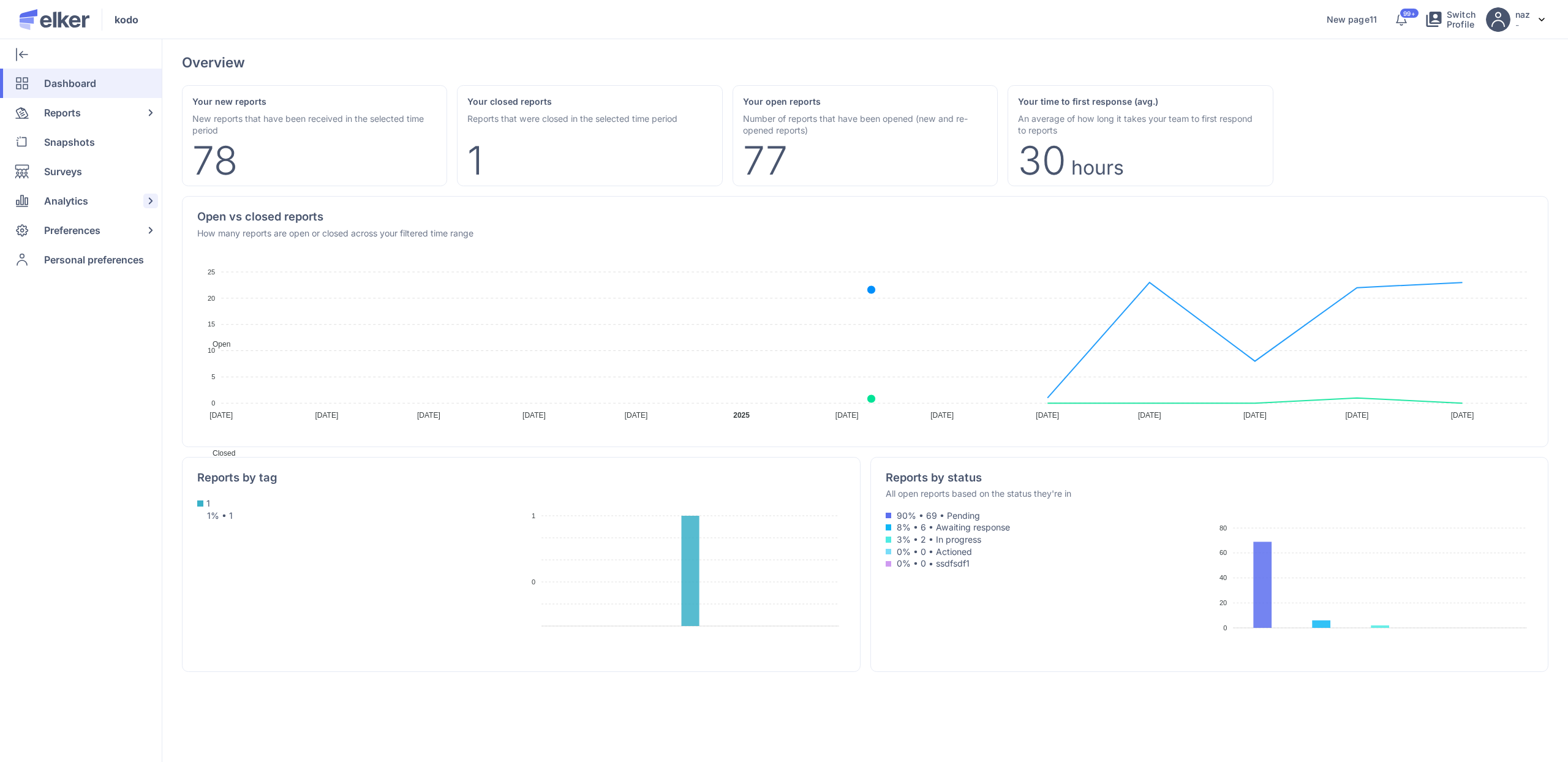
click at [74, 212] on span "Analytics" at bounding box center [67, 201] width 44 height 29
click at [79, 188] on span "Analytics" at bounding box center [67, 201] width 44 height 29
click at [74, 233] on span "Preferences" at bounding box center [72, 230] width 57 height 29
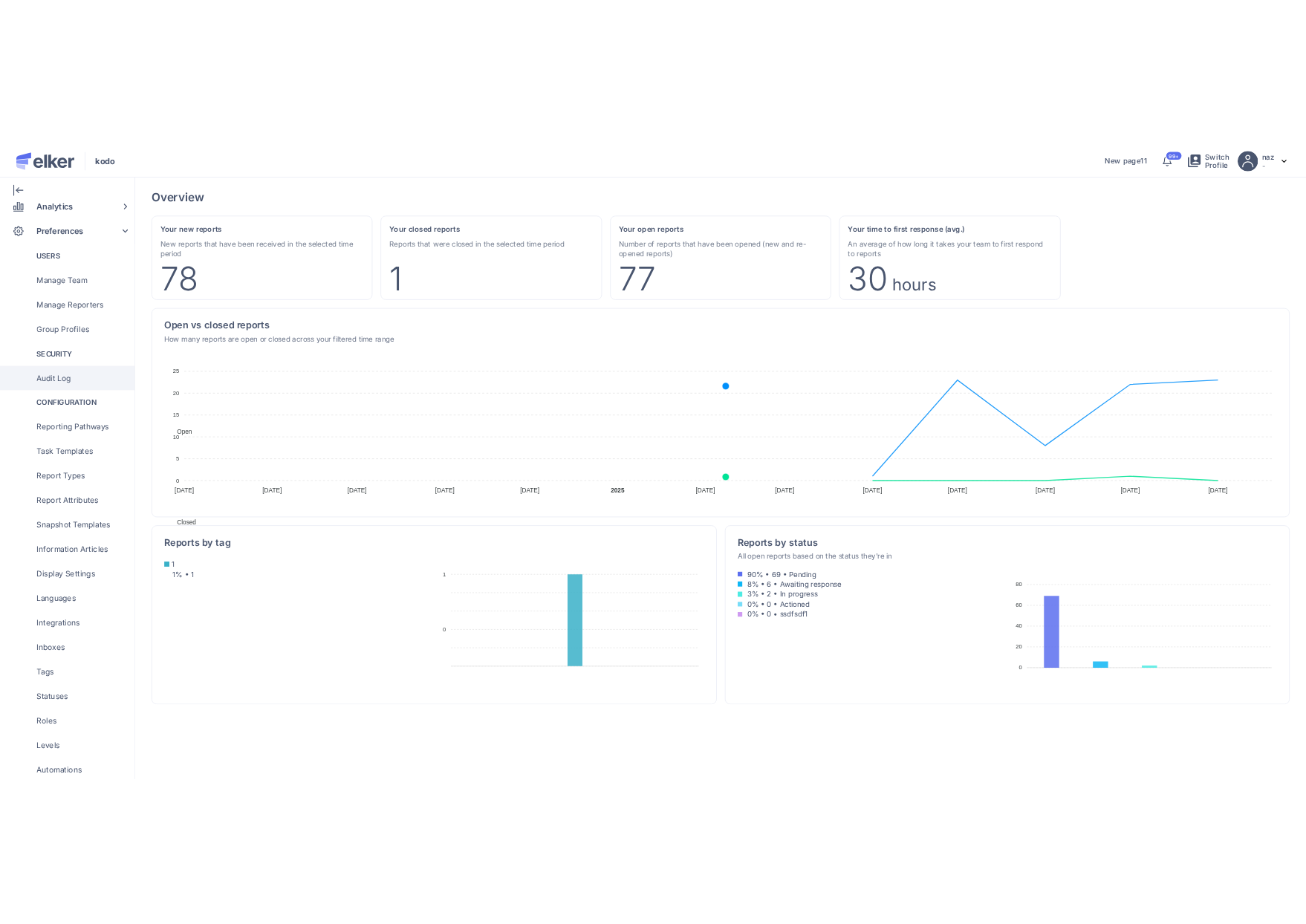
scroll to position [185, 0]
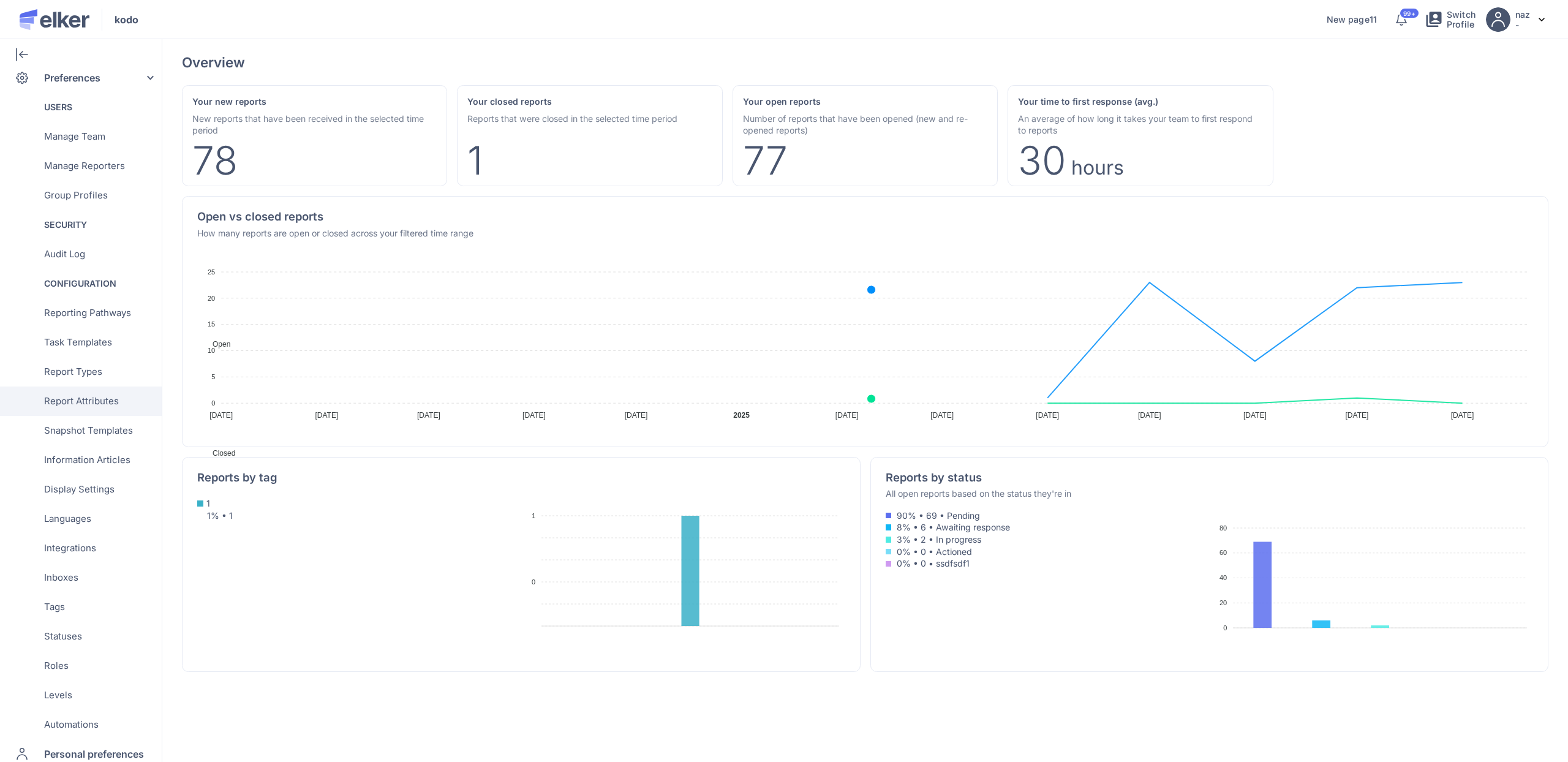
click at [115, 401] on span "Report Attributes" at bounding box center [82, 401] width 74 height 29
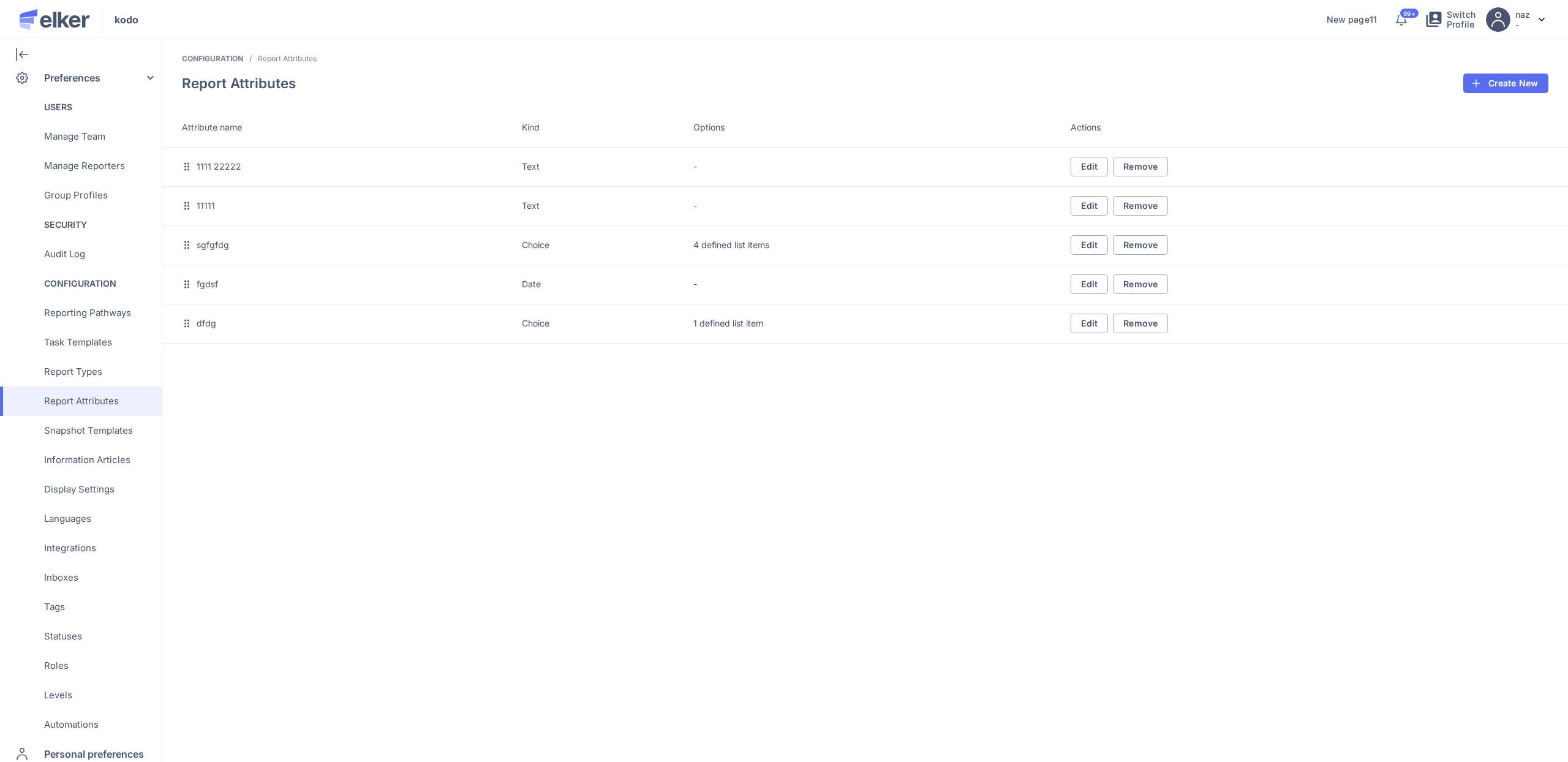
click at [948, 85] on header "Report Attributes Create New" at bounding box center [865, 83] width 1405 height 19
click at [947, 85] on header "Report Attributes Create New" at bounding box center [865, 83] width 1405 height 19
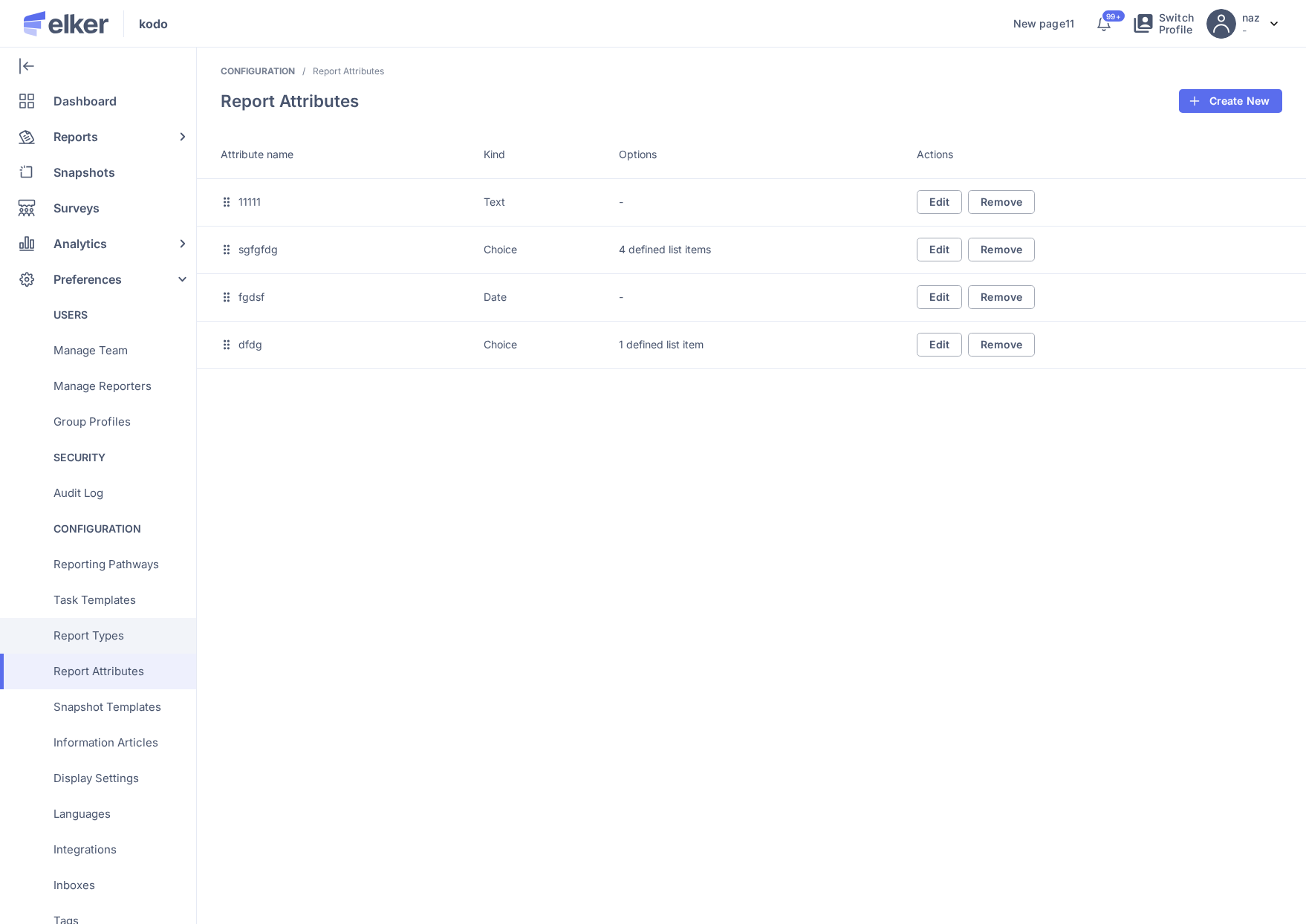
click at [109, 628] on span "Report Types" at bounding box center [89, 636] width 70 height 36
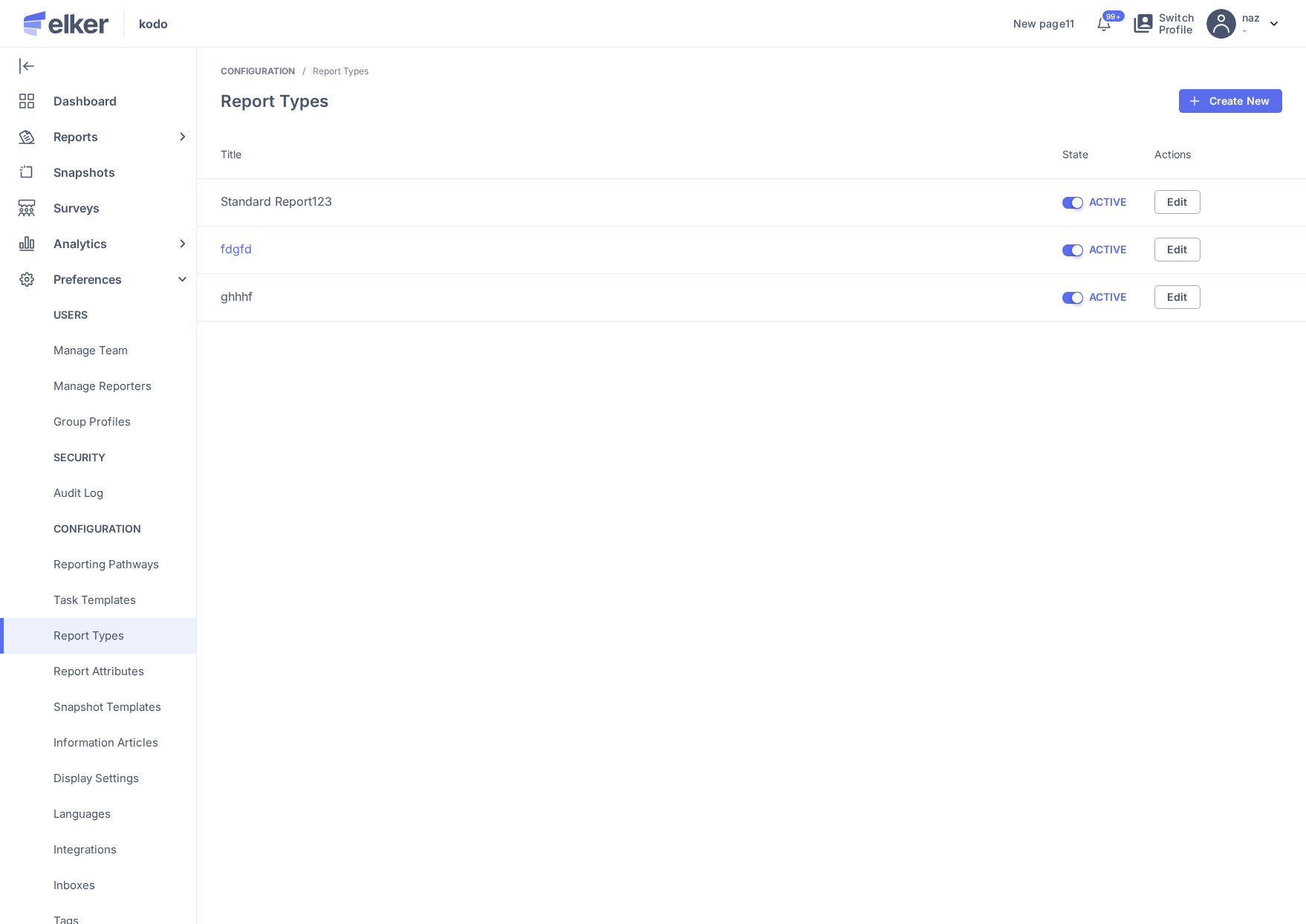
click at [234, 248] on link "fdgfd" at bounding box center [236, 249] width 31 height 17
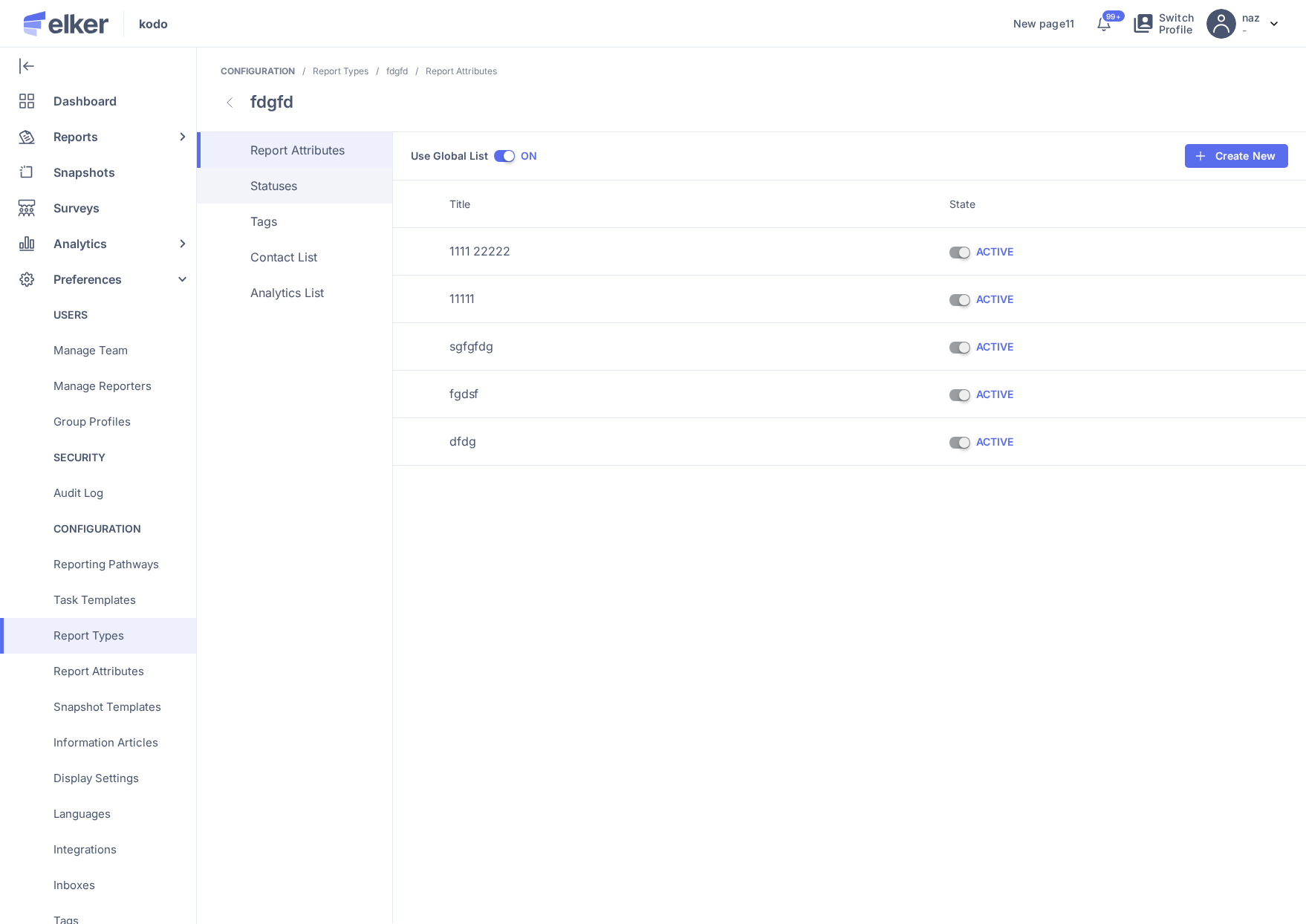
click at [259, 198] on link "Statuses" at bounding box center [294, 185] width 195 height 36
click at [264, 213] on span "Tags" at bounding box center [318, 221] width 136 height 18
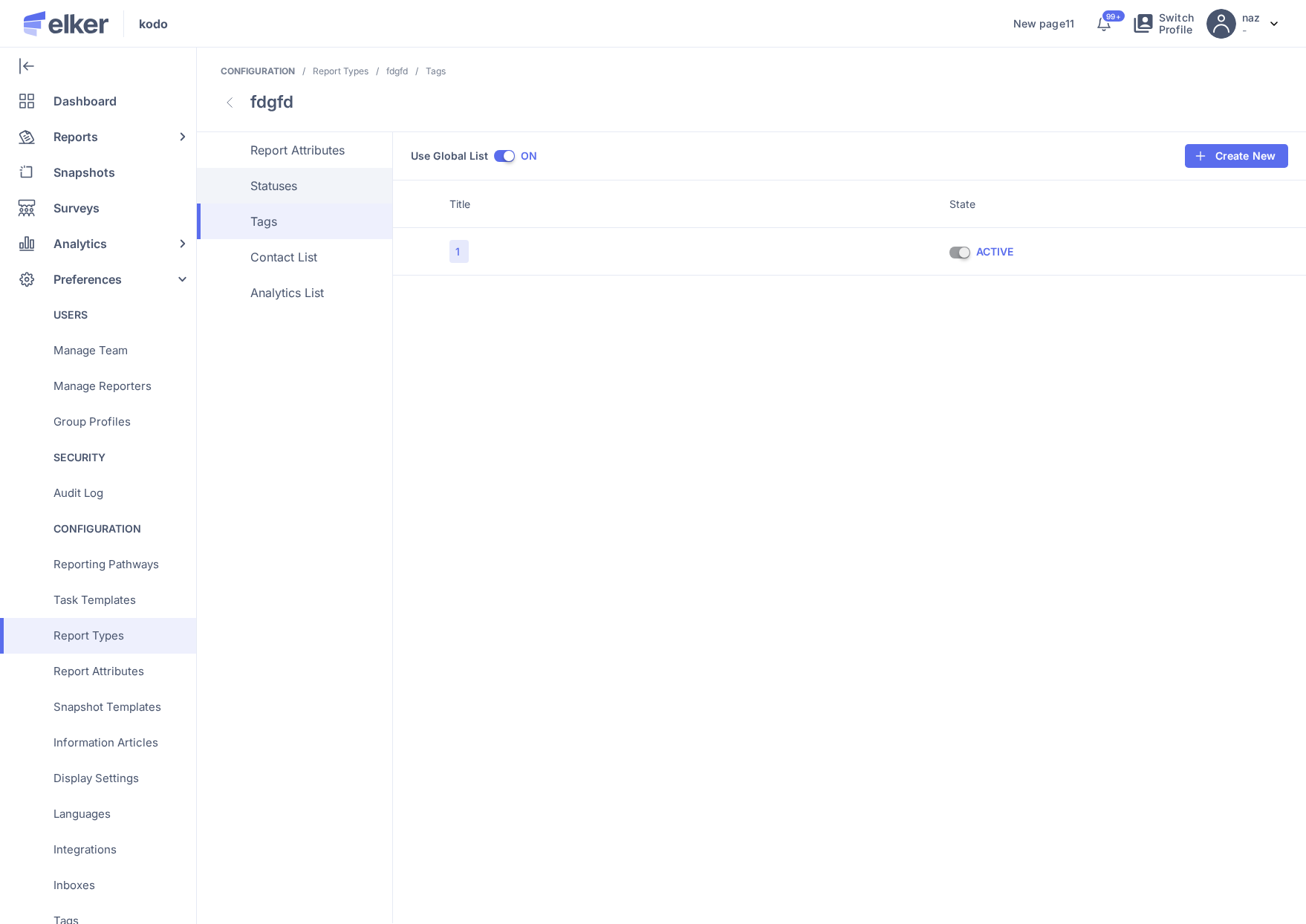
click at [279, 180] on span "Statuses" at bounding box center [318, 186] width 136 height 18
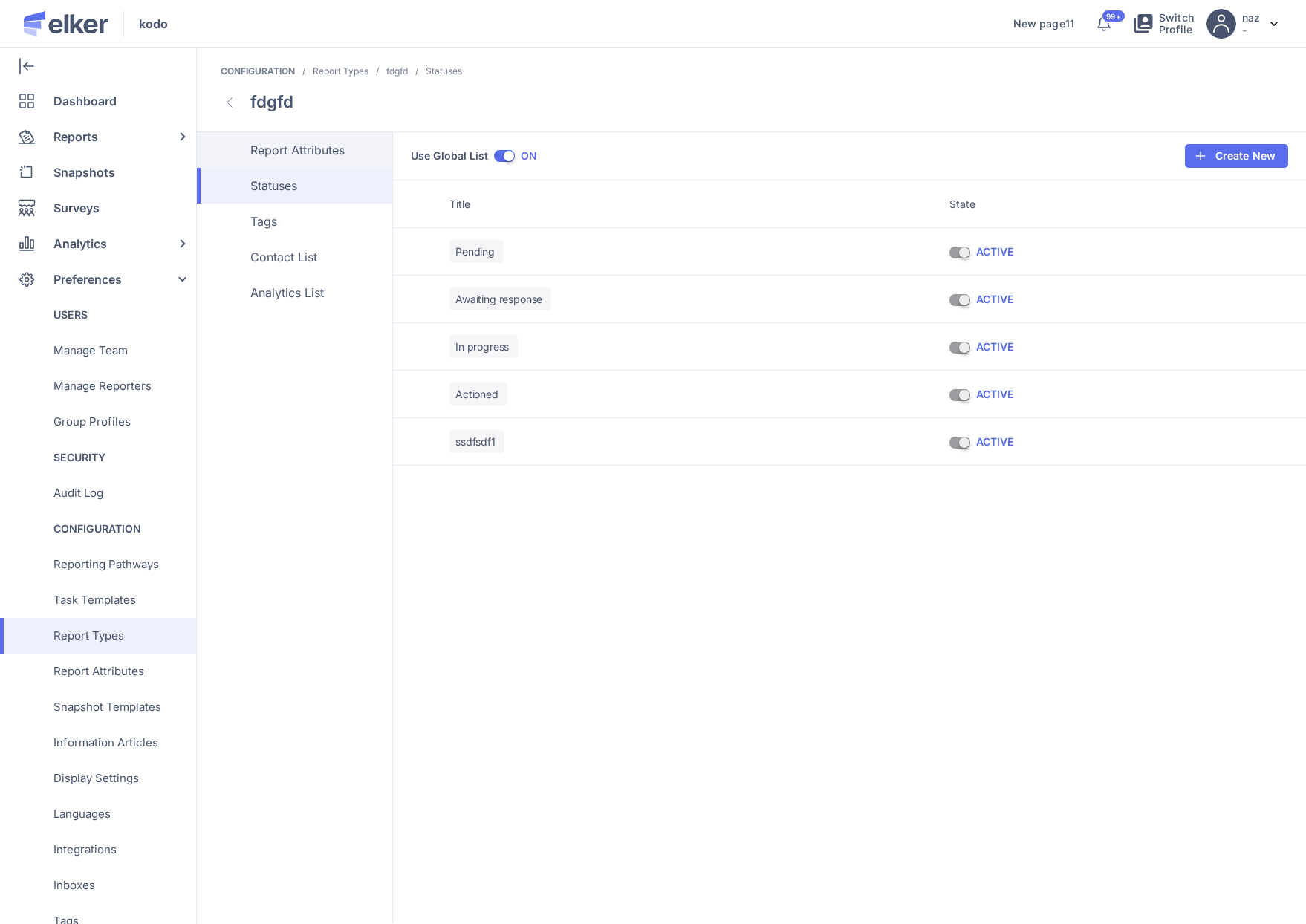
click at [287, 159] on link "Report Attributes" at bounding box center [294, 149] width 195 height 36
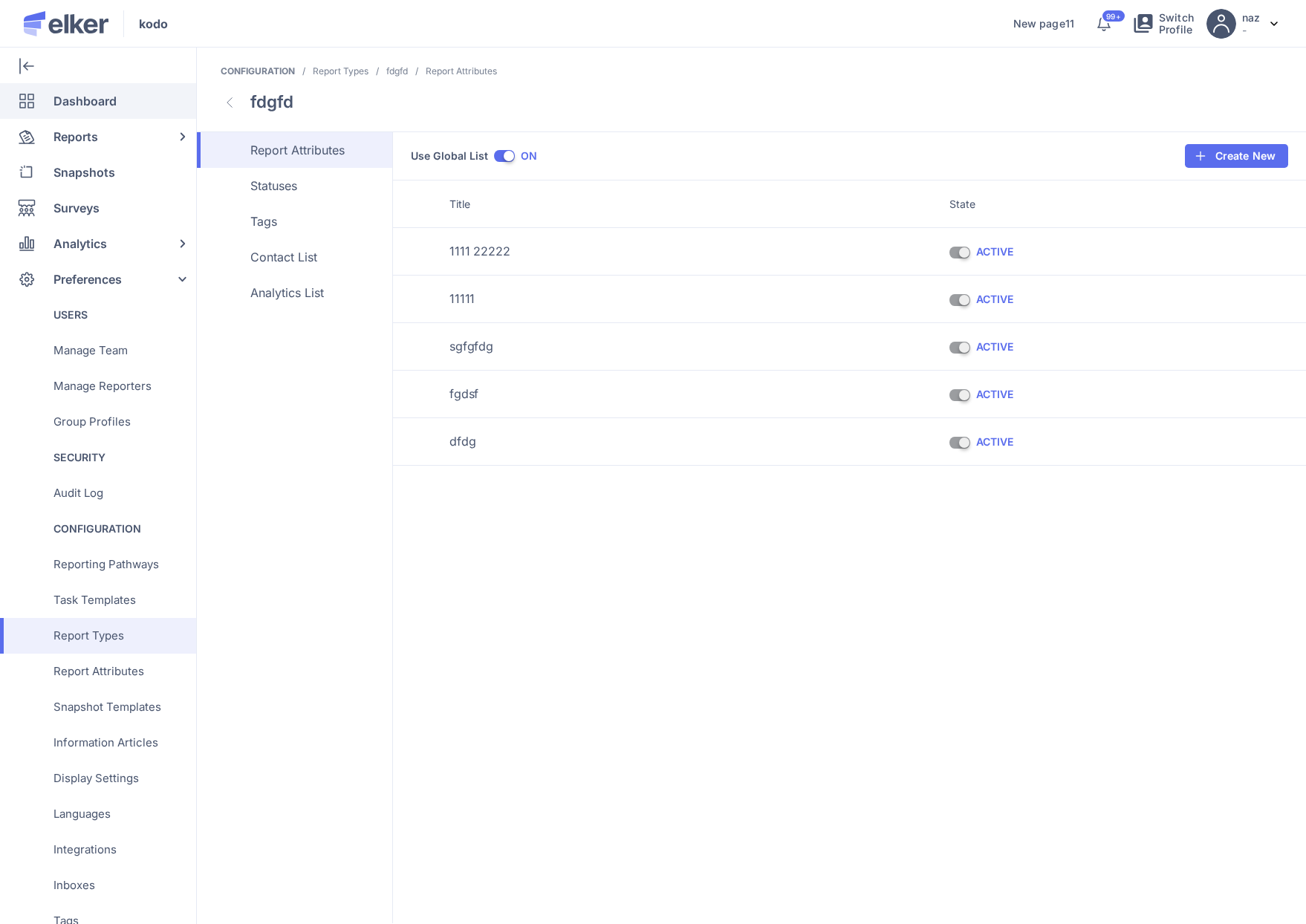
click at [94, 94] on span "Dashboard" at bounding box center [85, 101] width 63 height 36
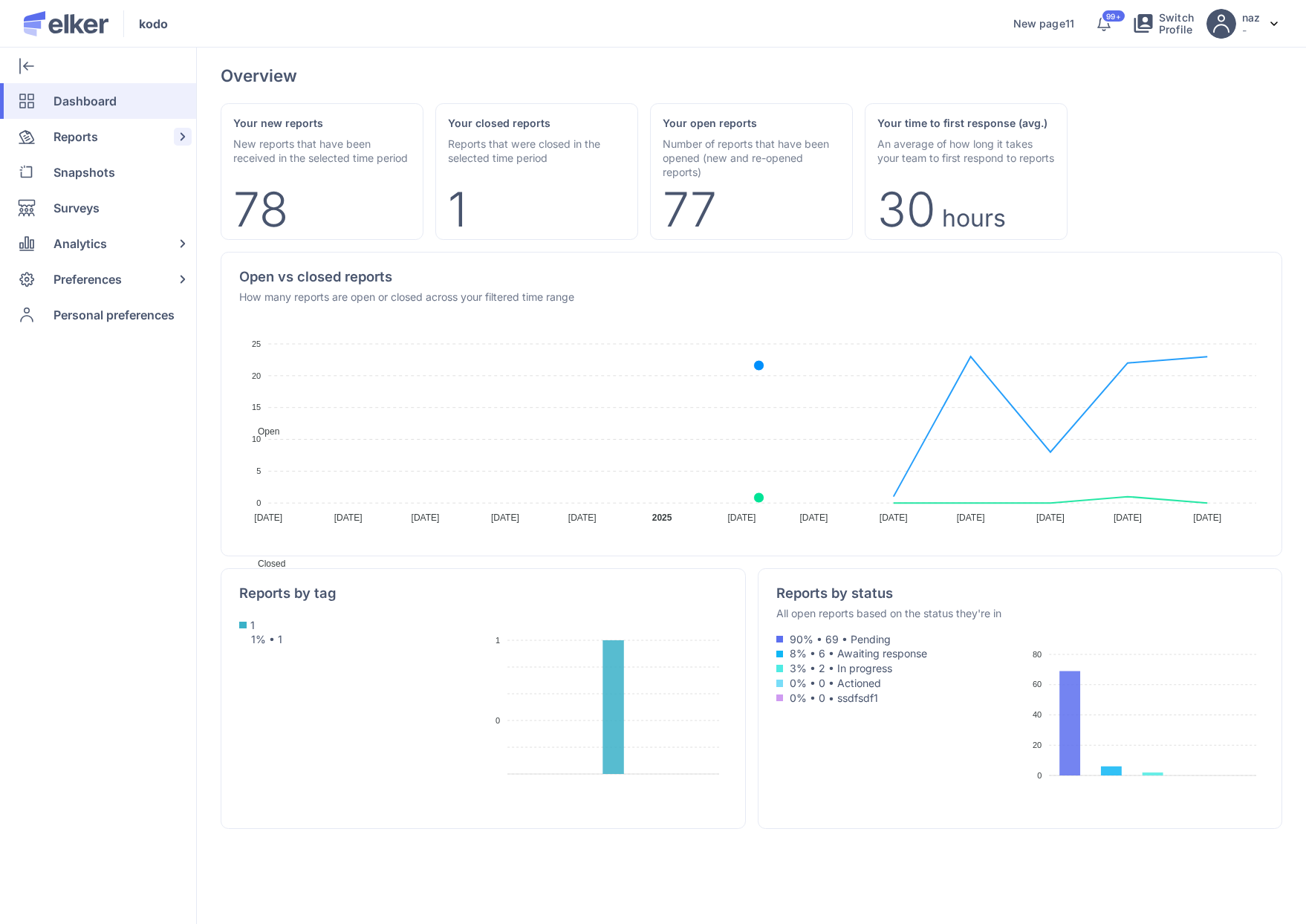
click at [97, 134] on span "Reports" at bounding box center [76, 136] width 44 height 36
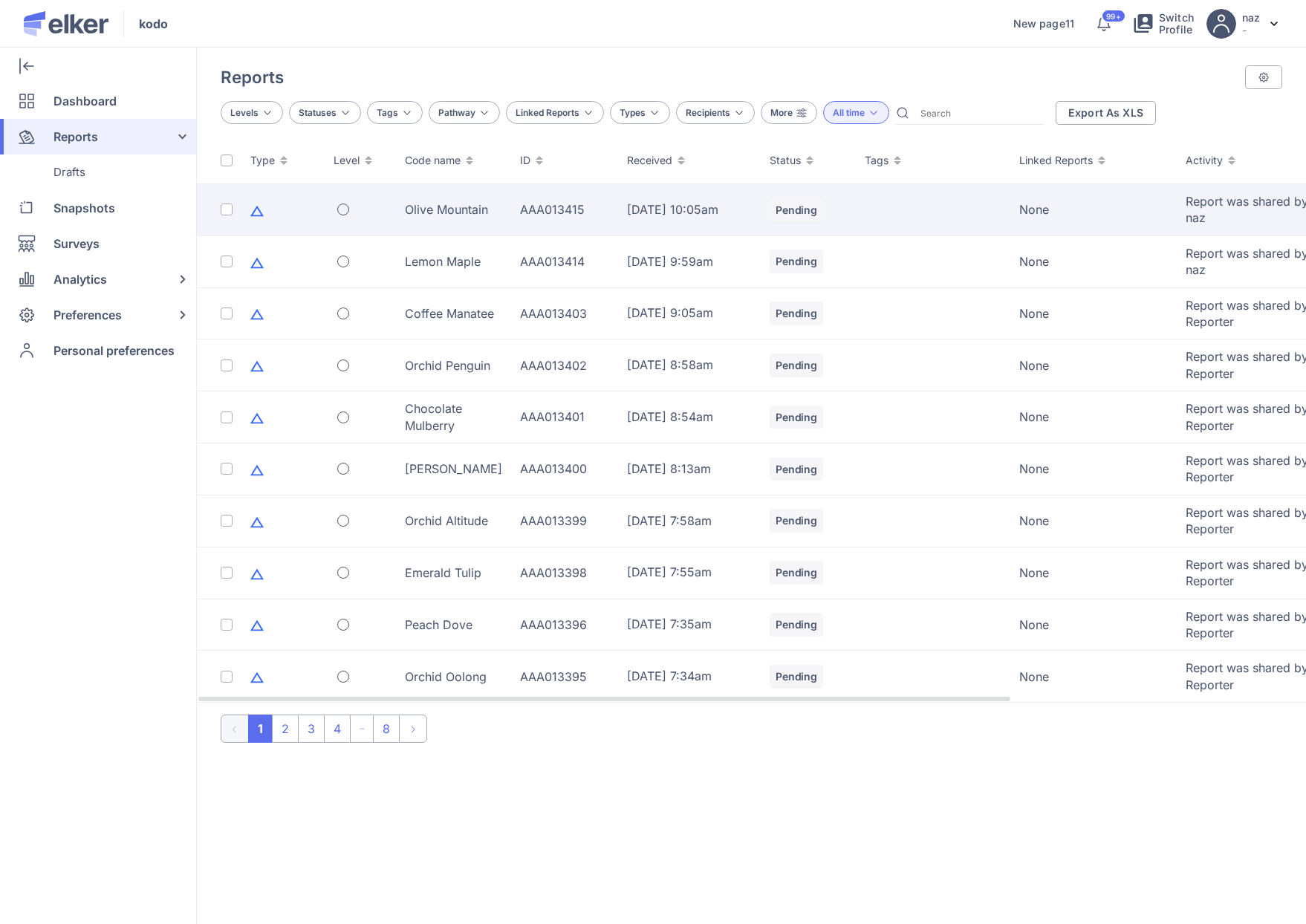
click at [413, 221] on td "Olive Mountain" at bounding box center [453, 210] width 115 height 52
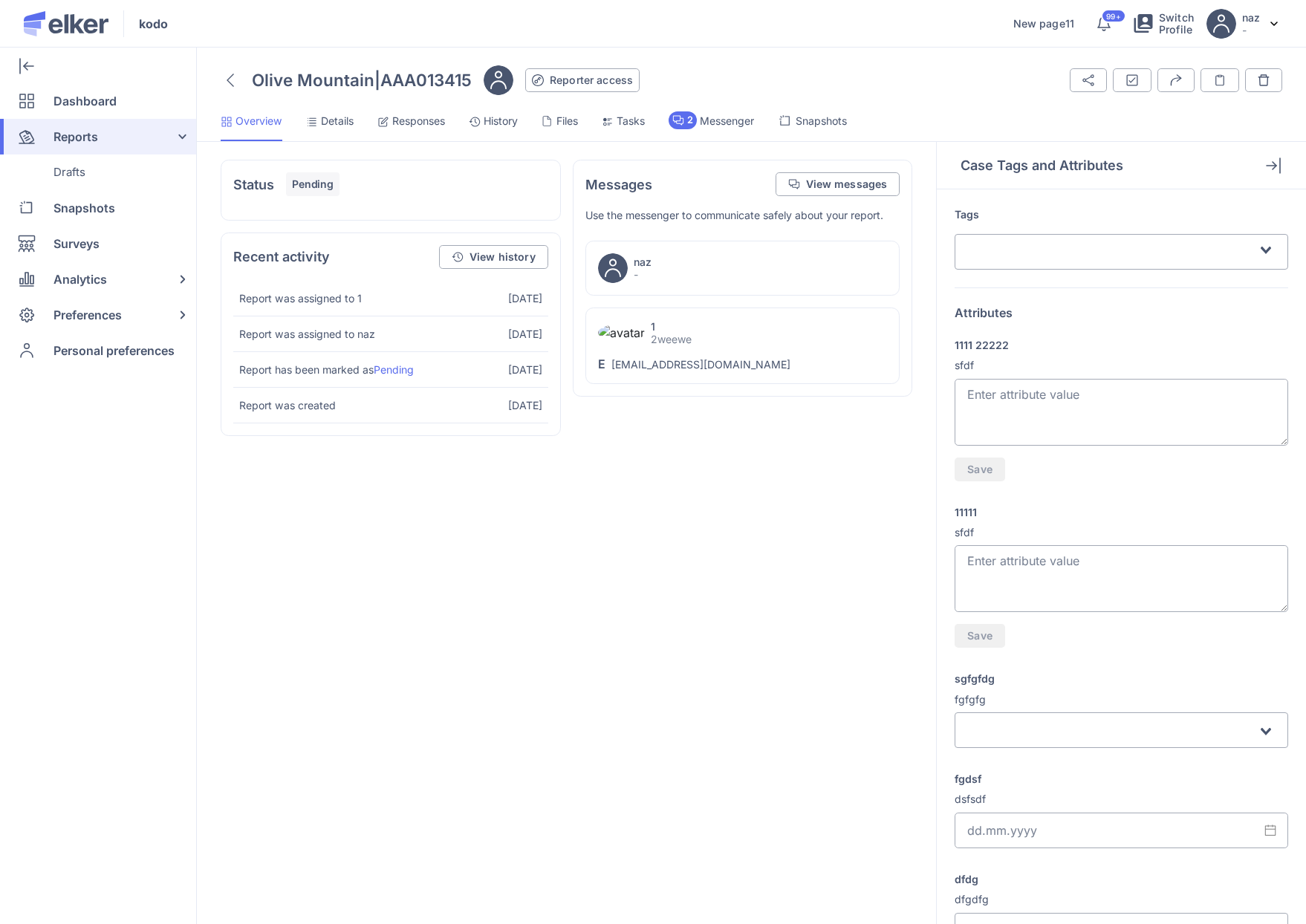
click at [1052, 379] on textarea "1111 22222" at bounding box center [1121, 412] width 333 height 67
click at [1070, 331] on div "Attributes 1111 22222 sfdf Save 11111 sfdf Save sgfgfdg fgfgfg Loading... fgdsf…" at bounding box center [1121, 617] width 333 height 661
click at [86, 302] on span "Preferences" at bounding box center [88, 314] width 69 height 36
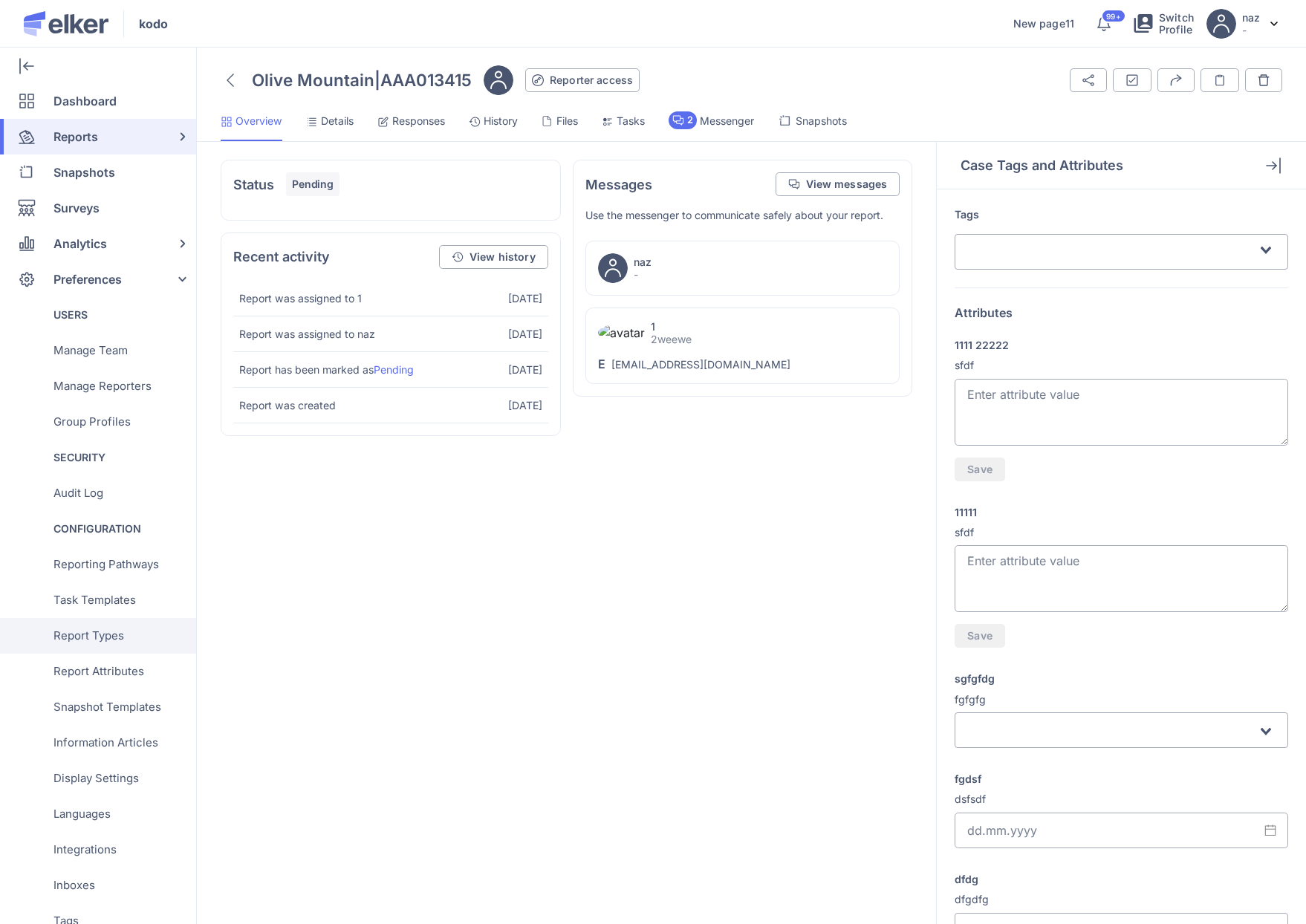
click at [112, 635] on span "Report Types" at bounding box center [89, 636] width 70 height 36
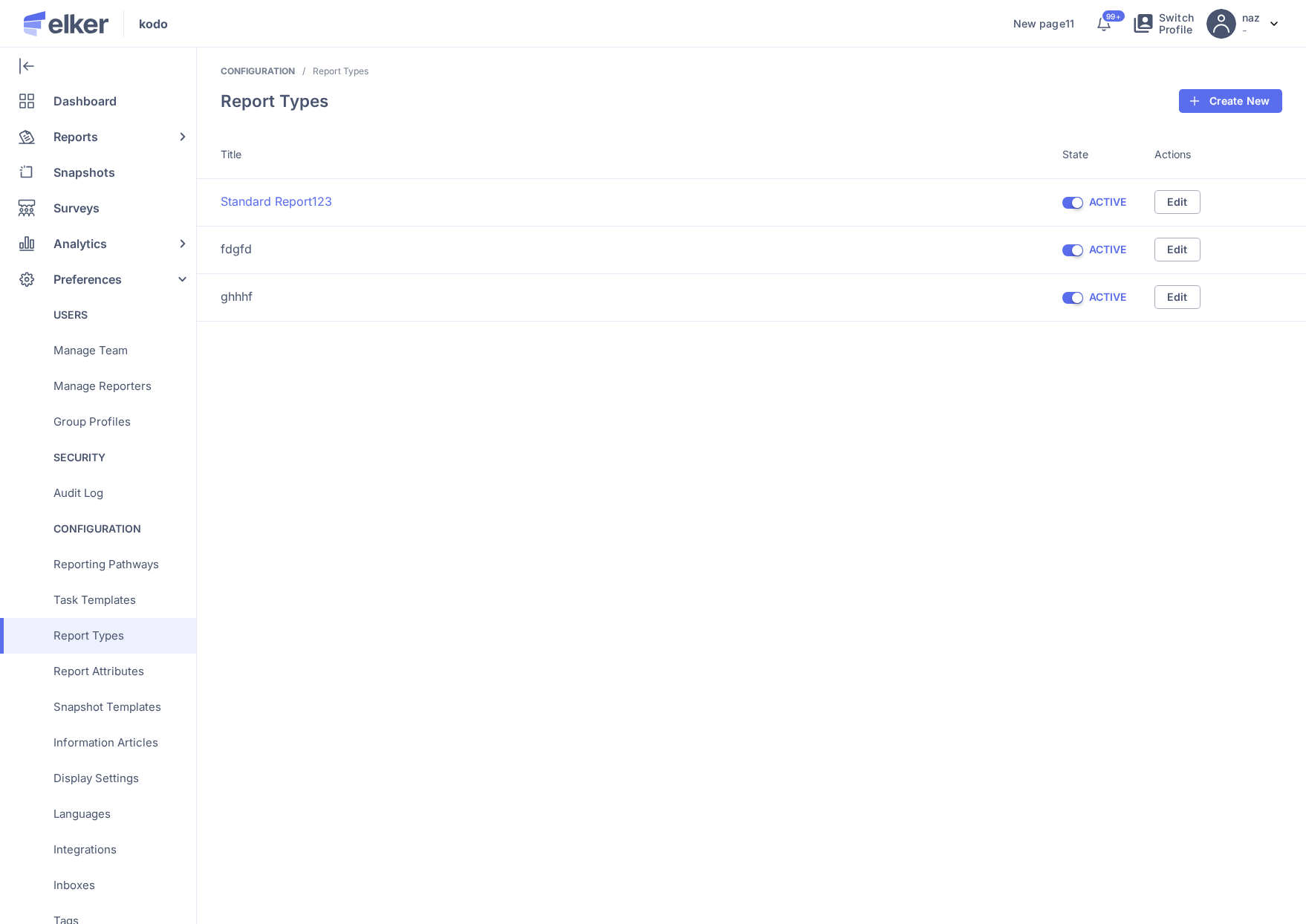
click at [255, 196] on link "Standard Report123" at bounding box center [276, 201] width 111 height 17
